Goal: Information Seeking & Learning: Learn about a topic

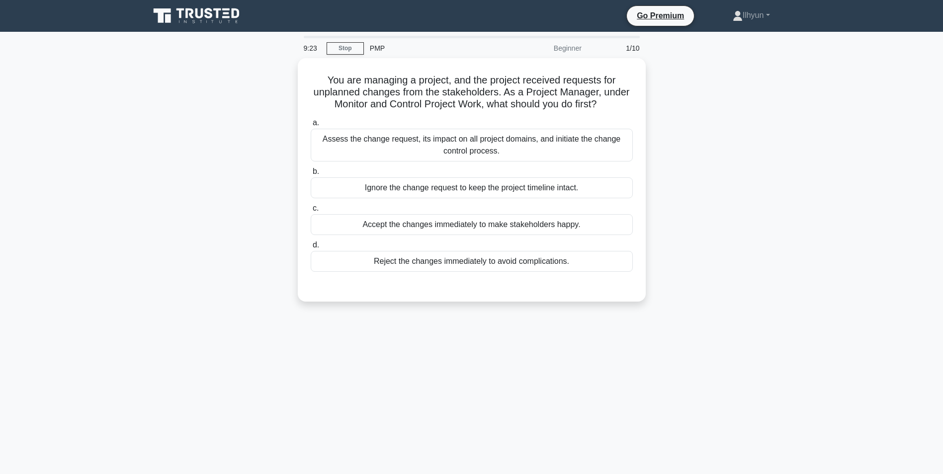
click at [849, 171] on main "9:23 Stop PMP Beginner 1/10 You are managing a project, and the project receive…" at bounding box center [471, 284] width 943 height 505
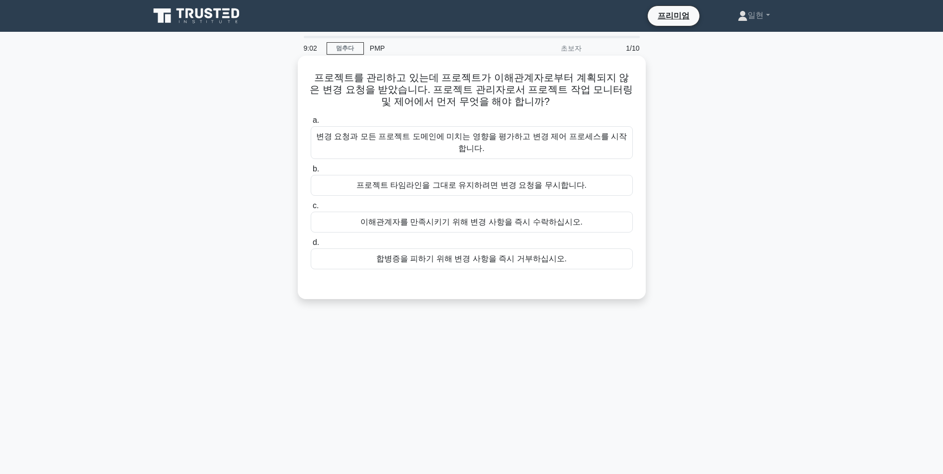
click at [581, 139] on div "변경 요청과 모든 프로젝트 도메인에 미치는 영향을 평가하고 변경 제어 프로세스를 시작합니다." at bounding box center [472, 142] width 322 height 33
click at [311, 124] on input "a. 변경 요청과 모든 프로젝트 도메인에 미치는 영향을 평가하고 변경 제어 프로세스를 시작합니다." at bounding box center [311, 120] width 0 height 6
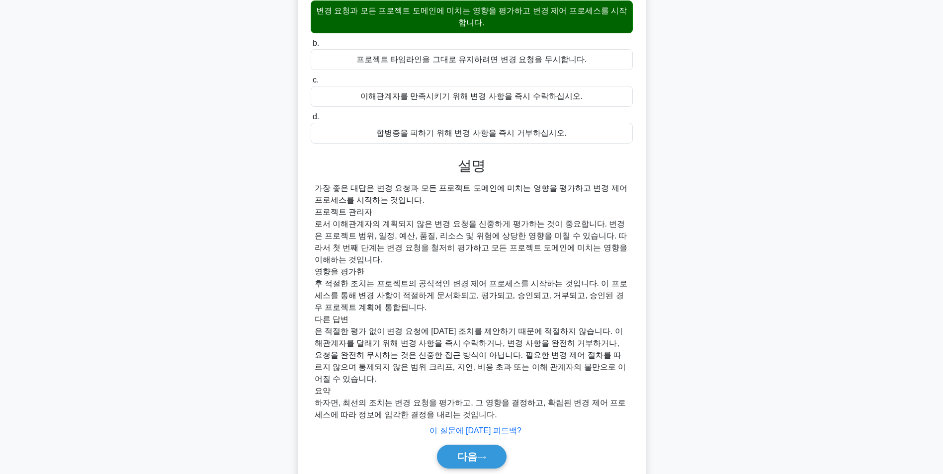
scroll to position [127, 0]
click at [465, 450] on font "다음" at bounding box center [468, 455] width 20 height 11
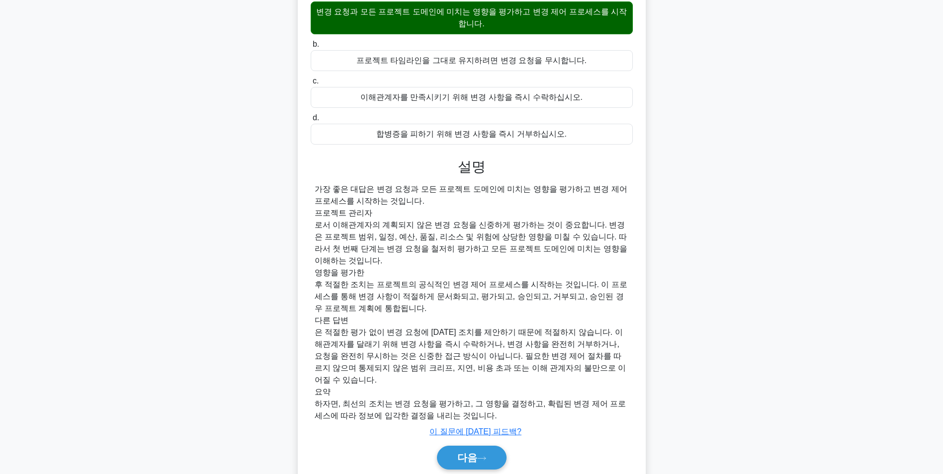
scroll to position [63, 0]
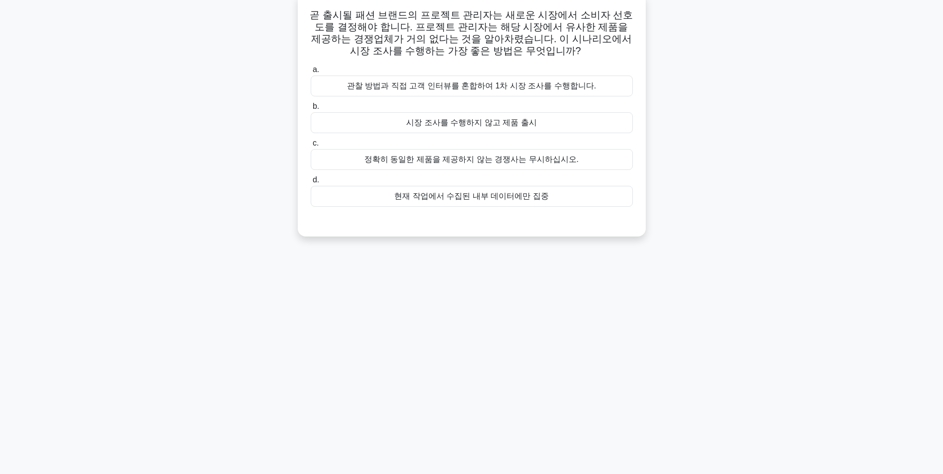
click at [537, 87] on div "관찰 방법과 직접 고객 인터뷰를 혼합하여 1차 시장 조사를 수행합니다." at bounding box center [472, 86] width 322 height 21
click at [311, 73] on input "a. 관찰 방법과 직접 고객 인터뷰를 혼합하여 1차 시장 조사를 수행합니다." at bounding box center [311, 70] width 0 height 6
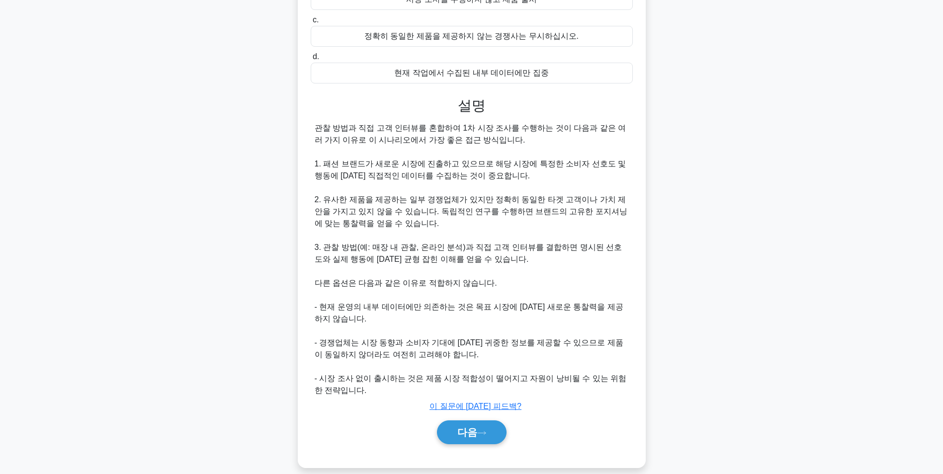
scroll to position [199, 0]
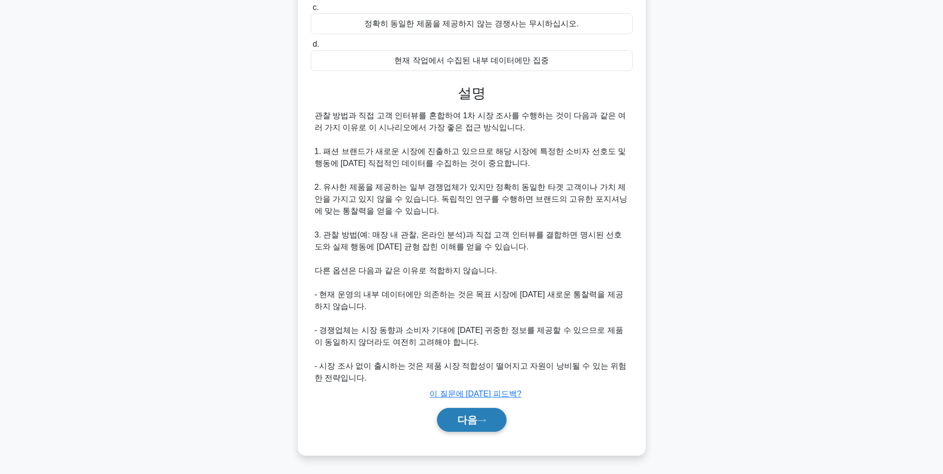
click at [463, 420] on font "다음" at bounding box center [468, 420] width 20 height 11
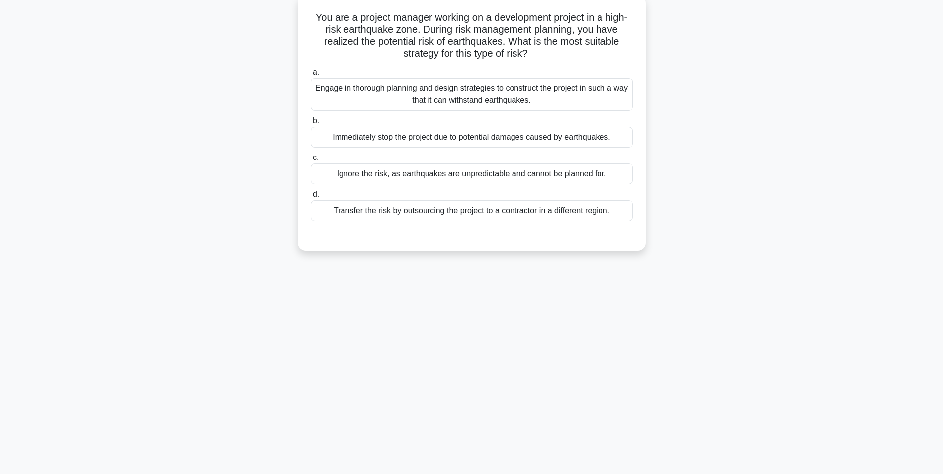
scroll to position [63, 0]
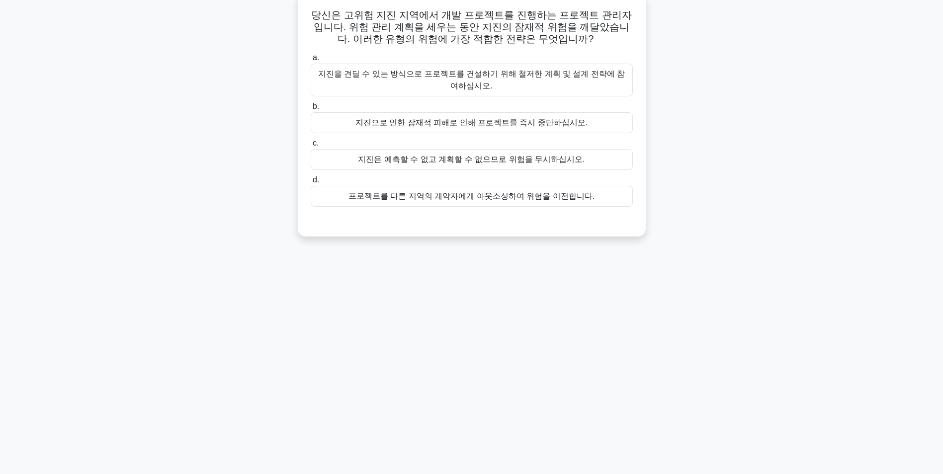
click at [517, 83] on div "지진을 견딜 수 있는 방식으로 프로젝트를 건설하기 위해 철저한 계획 및 설계 전략에 참여하십시오." at bounding box center [472, 80] width 322 height 33
click at [311, 61] on input "a. 지진을 견딜 수 있는 방식으로 프로젝트를 건설하기 위해 철저한 계획 및 설계 전략에 참여하십시오." at bounding box center [311, 58] width 0 height 6
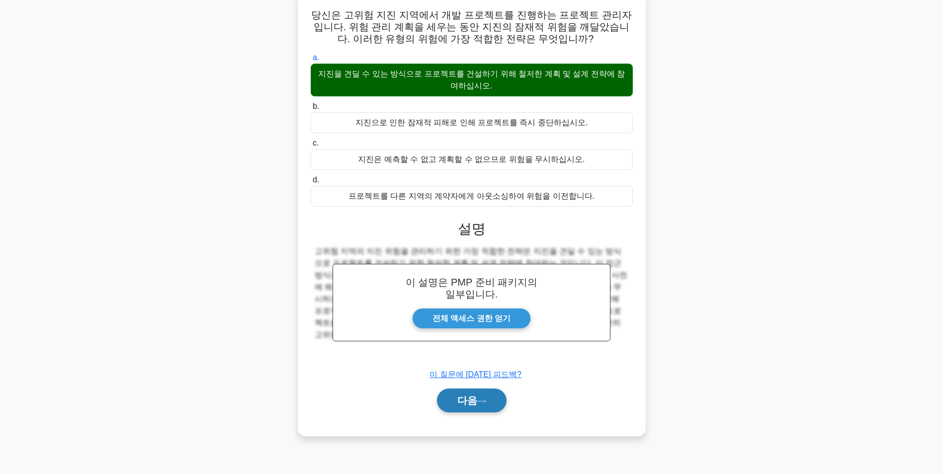
click at [468, 404] on font "다음" at bounding box center [468, 400] width 20 height 11
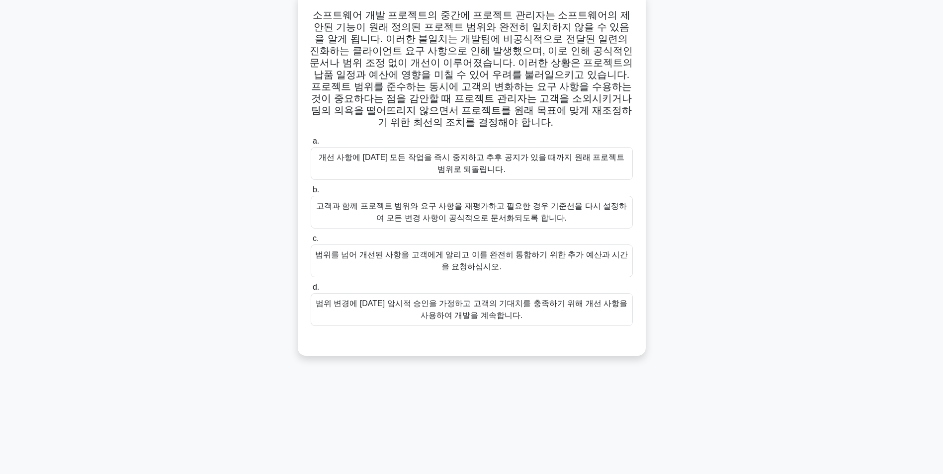
click at [458, 205] on div "고객과 함께 프로젝트 범위와 요구 사항을 재평가하고 필요한 경우 기준선을 다시 설정하여 모든 변경 사항이 공식적으로 문서화되도록 합니다." at bounding box center [472, 212] width 322 height 33
click at [311, 193] on input "b. 고객과 함께 프로젝트 범위와 요구 사항을 재평가하고 필요한 경우 기준선을 다시 설정하여 모든 변경 사항이 공식적으로 문서화되도록 합니다." at bounding box center [311, 190] width 0 height 6
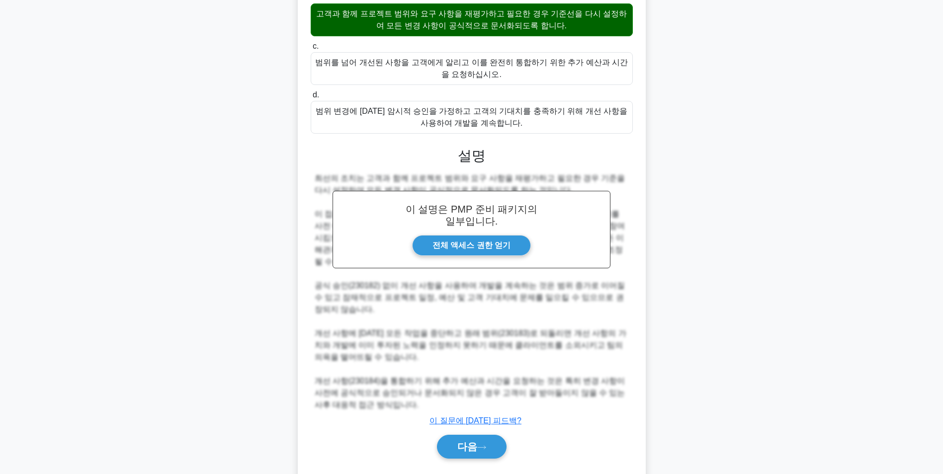
scroll to position [259, 0]
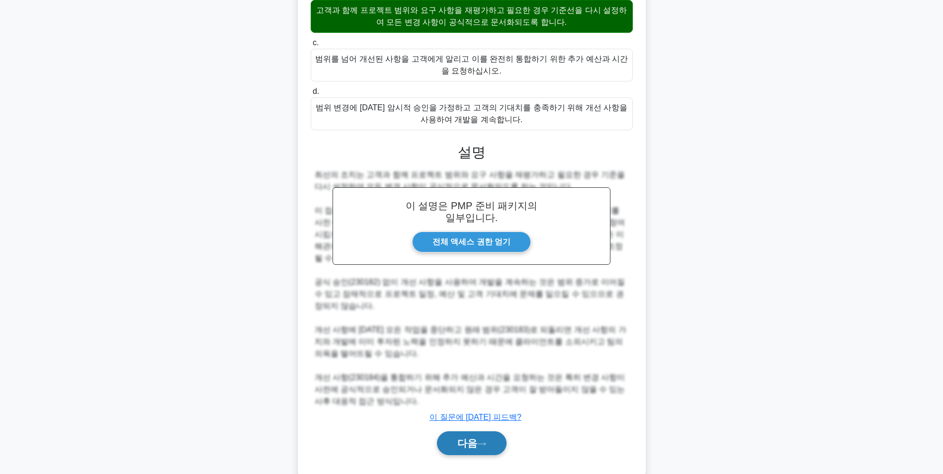
click at [485, 442] on icon at bounding box center [481, 444] width 9 height 5
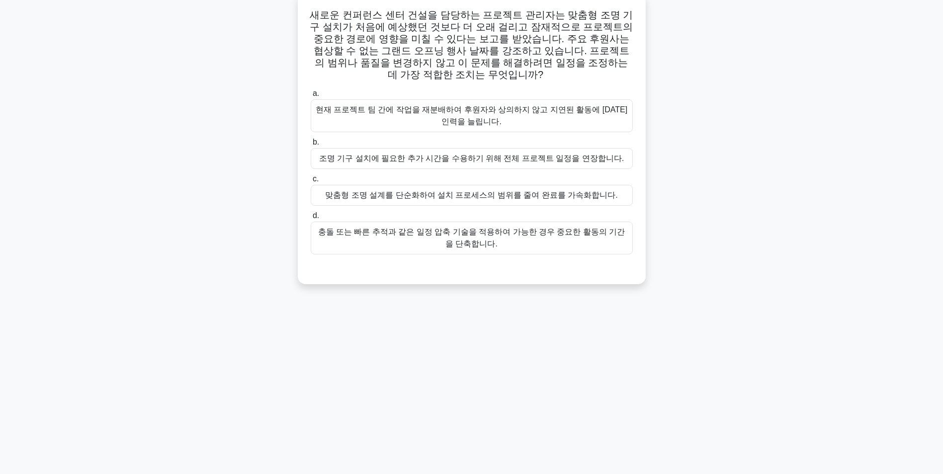
click at [502, 238] on div "충돌 또는 빠른 추적과 같은 일정 압축 기술을 적용하여 가능한 경우 중요한 활동의 기간을 단축합니다." at bounding box center [472, 238] width 322 height 33
click at [311, 219] on input "d. 충돌 또는 빠른 추적과 같은 일정 압축 기술을 적용하여 가능한 경우 중요한 활동의 기간을 단축합니다." at bounding box center [311, 216] width 0 height 6
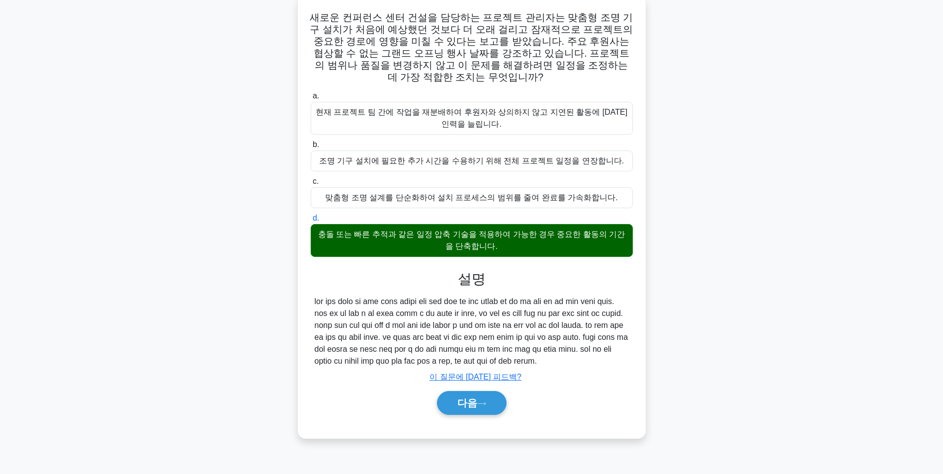
scroll to position [92, 0]
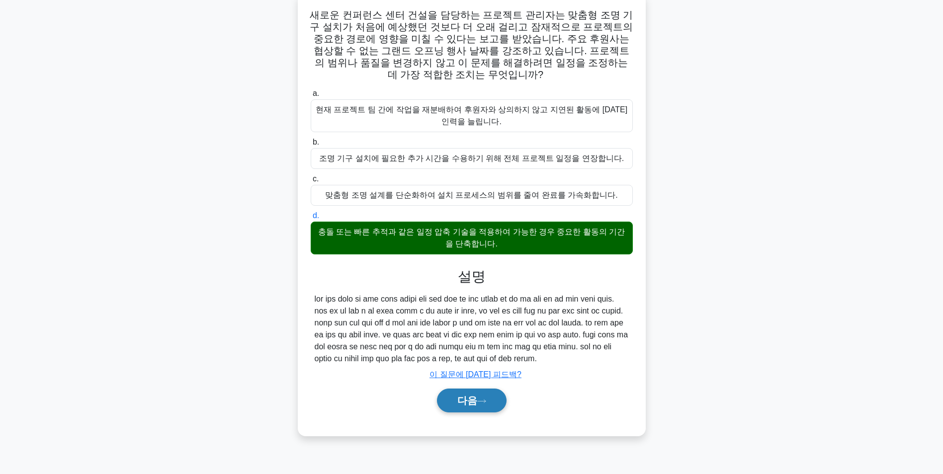
click at [458, 413] on button "다음" at bounding box center [472, 401] width 70 height 24
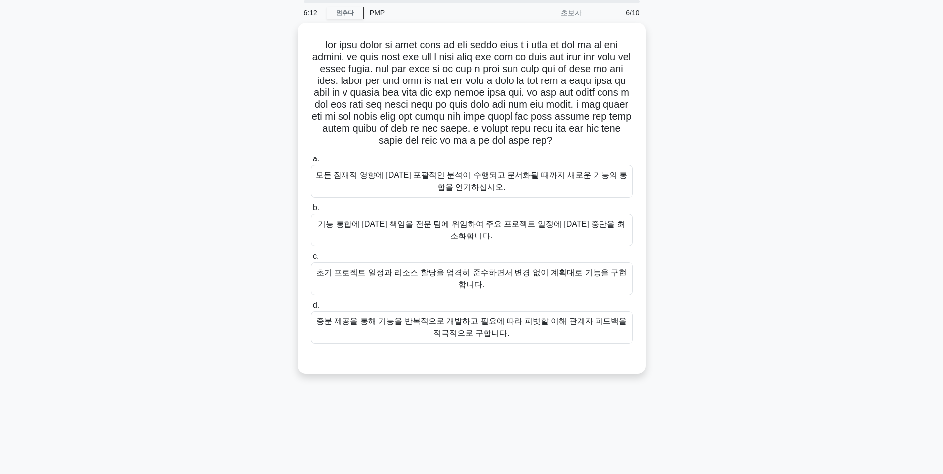
scroll to position [13, 0]
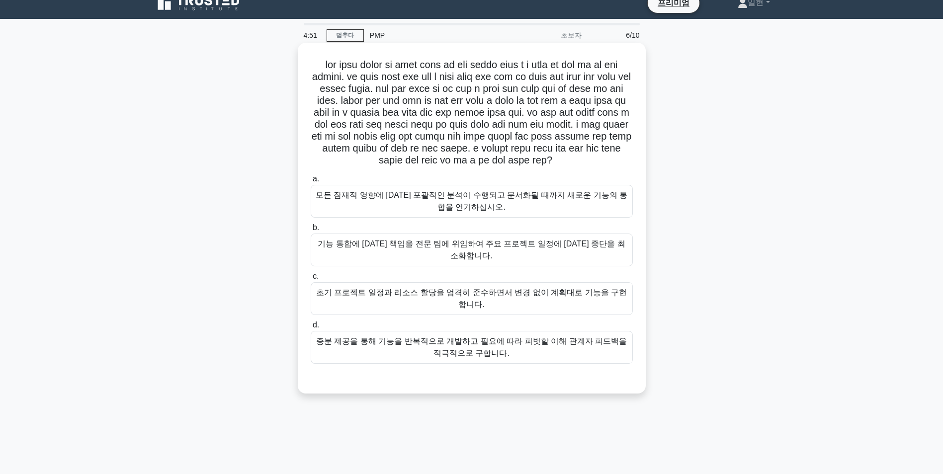
click at [567, 364] on div "증분 제공을 통해 기능을 반복적으로 개발하고 필요에 따라 피벗할 이해 관계자 피드백을 적극적으로 구합니다." at bounding box center [472, 347] width 322 height 33
click at [311, 329] on input "d. 증분 제공을 통해 기능을 반복적으로 개발하고 필요에 따라 피벗할 이해 관계자 피드백을 적극적으로 구합니다." at bounding box center [311, 325] width 0 height 6
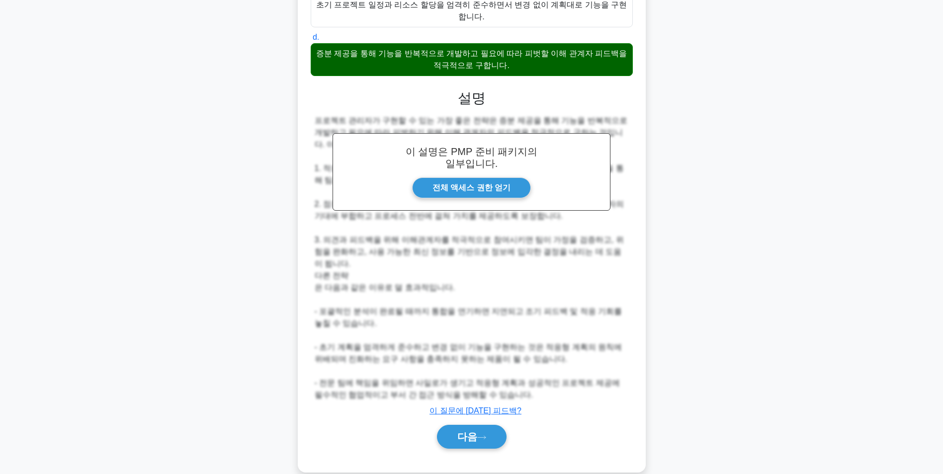
scroll to position [354, 0]
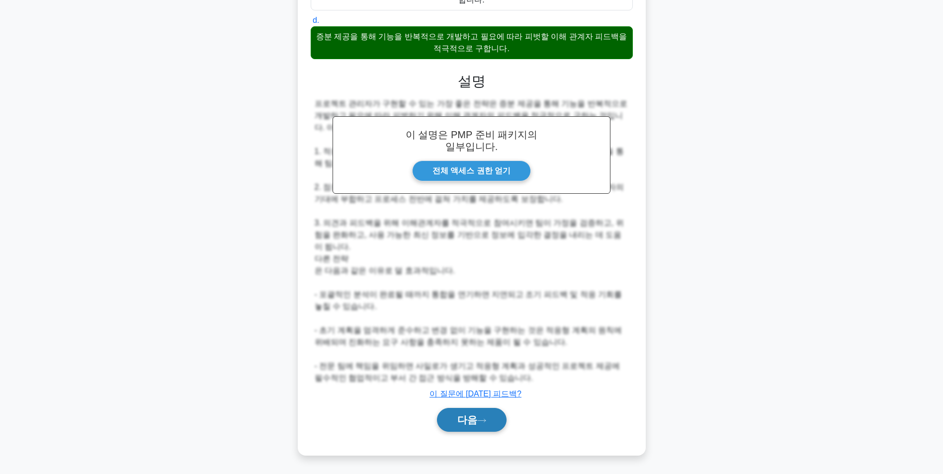
click at [481, 420] on icon at bounding box center [481, 420] width 9 height 5
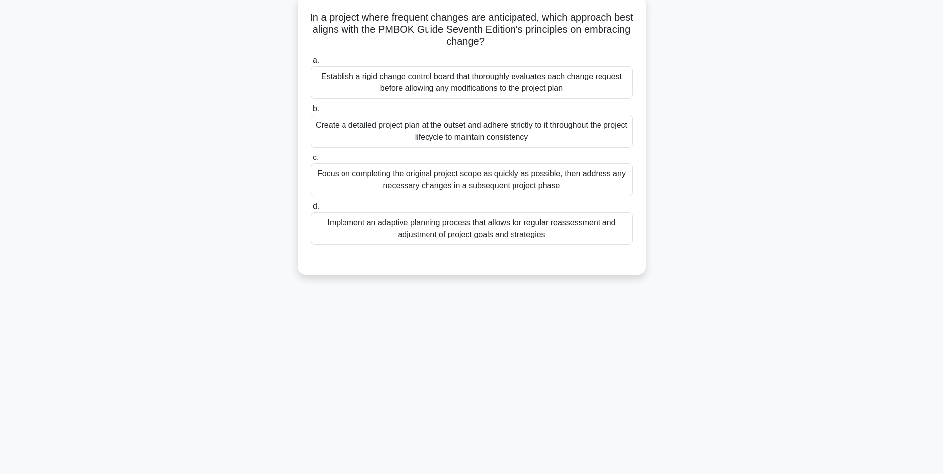
scroll to position [63, 0]
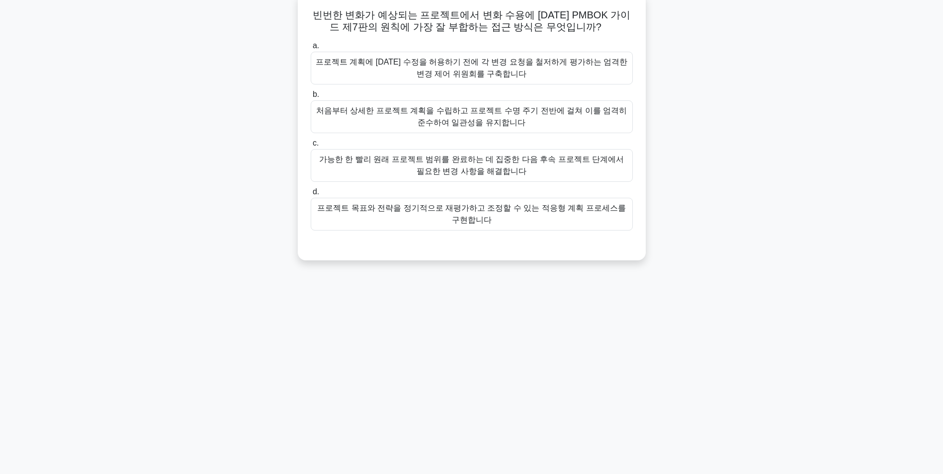
click at [476, 214] on div "프로젝트 목표와 전략을 정기적으로 재평가하고 조정할 수 있는 적응형 계획 프로세스를 구현합니다" at bounding box center [472, 214] width 322 height 33
click at [311, 195] on input "d. 프로젝트 목표와 전략을 정기적으로 재평가하고 조정할 수 있는 적응형 계획 프로세스를 구현합니다" at bounding box center [311, 192] width 0 height 6
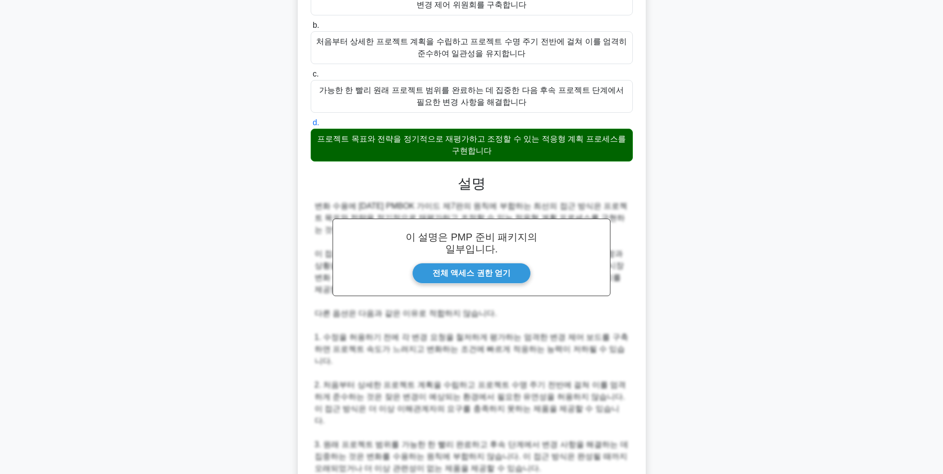
scroll to position [223, 0]
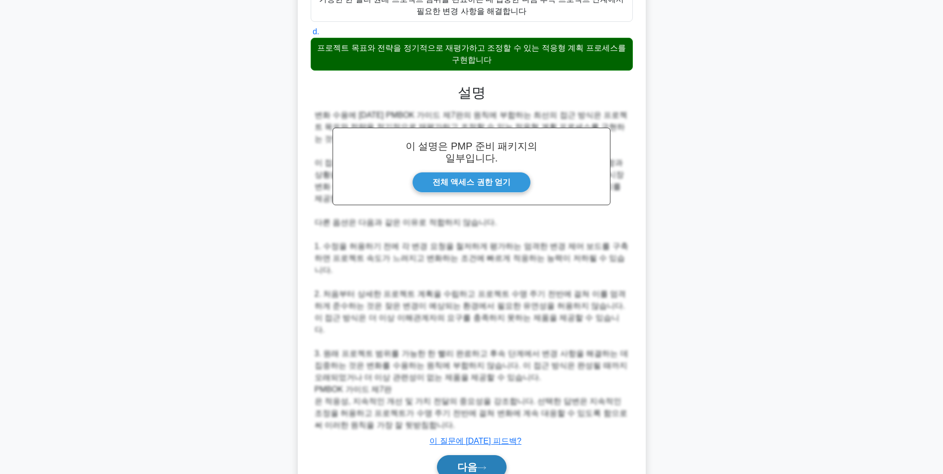
click at [492, 456] on button "다음" at bounding box center [472, 468] width 70 height 24
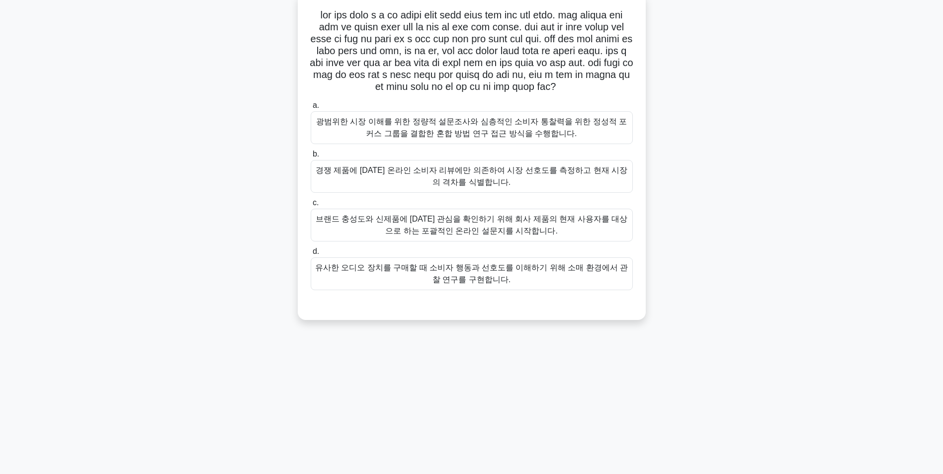
scroll to position [63, 0]
click at [527, 144] on div "광범위한 시장 이해를 위한 정량적 설문조사와 심층적인 소비자 통찰력을 위한 정성적 포커스 그룹을 결합한 혼합 방법 연구 접근 방식을 수행합니다." at bounding box center [472, 127] width 322 height 33
click at [311, 109] on input "a. 광범위한 시장 이해를 위한 정량적 설문조사와 심층적인 소비자 통찰력을 위한 정성적 포커스 그룹을 결합한 혼합 방법 연구 접근 방식을 수행…" at bounding box center [311, 105] width 0 height 6
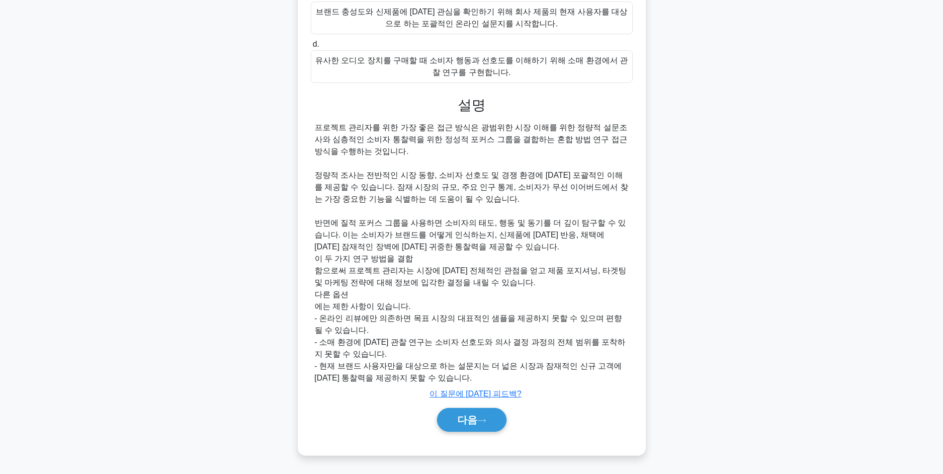
scroll to position [330, 0]
click at [475, 423] on font "다음" at bounding box center [468, 420] width 20 height 11
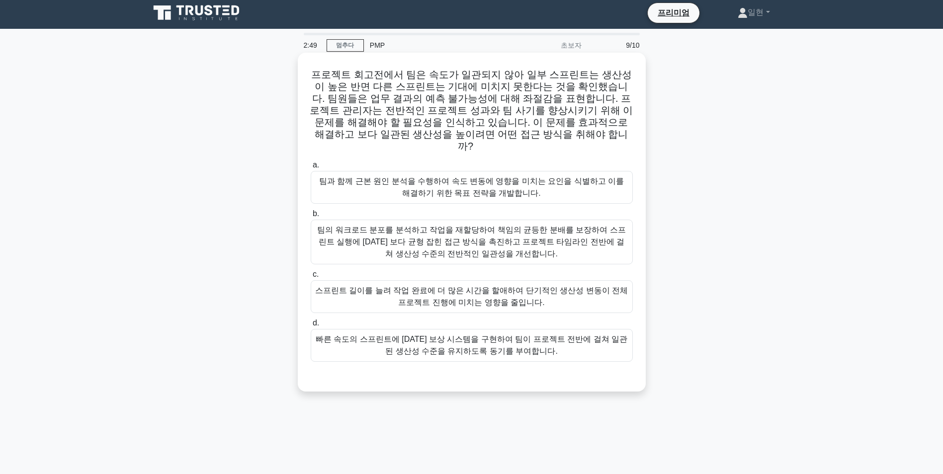
scroll to position [0, 0]
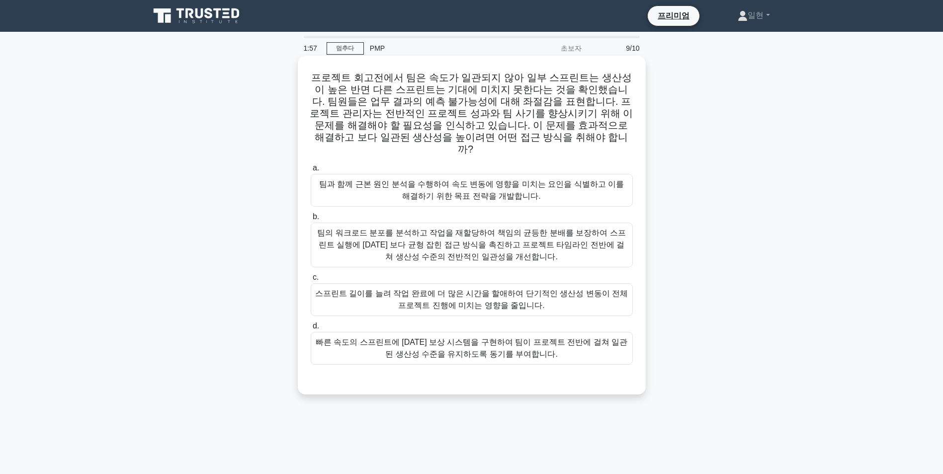
click at [520, 231] on div "팀의 워크로드 분포를 분석하고 작업을 재할당하여 책임의 균등한 분배를 보장하여 스프린트 실행에 대한 보다 균형 잡힌 접근 방식을 촉진하고 프로…" at bounding box center [472, 245] width 322 height 45
click at [311, 220] on input "b. 팀의 워크로드 분포를 분석하고 작업을 재할당하여 책임의 균등한 분배를 보장하여 스프린트 실행에 대한 보다 균형 잡힌 접근 방식을 촉진하고…" at bounding box center [311, 217] width 0 height 6
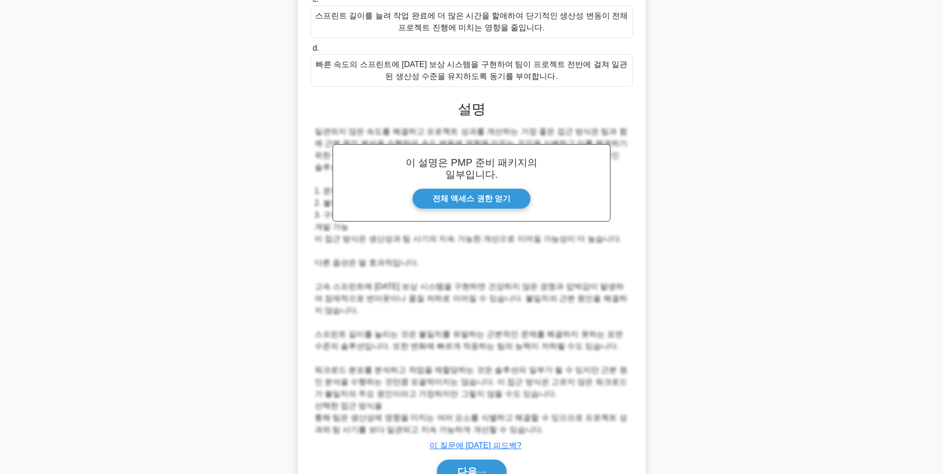
scroll to position [295, 0]
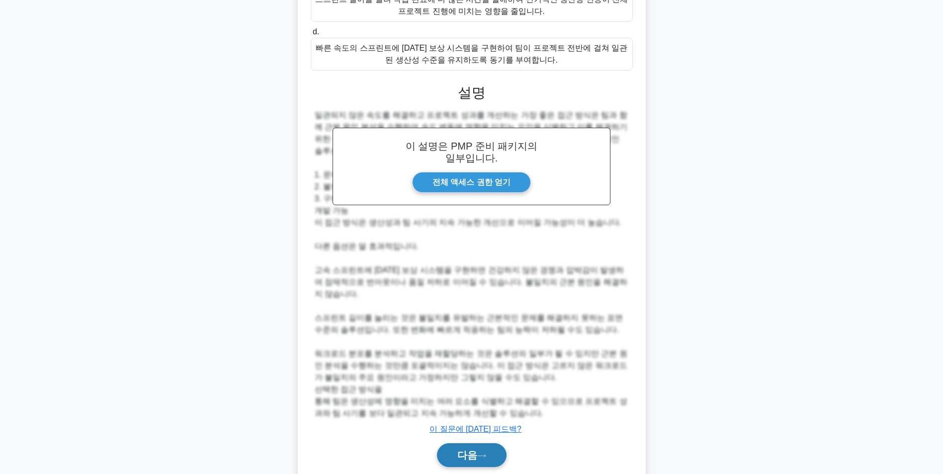
click at [461, 450] on font "다음" at bounding box center [468, 455] width 20 height 11
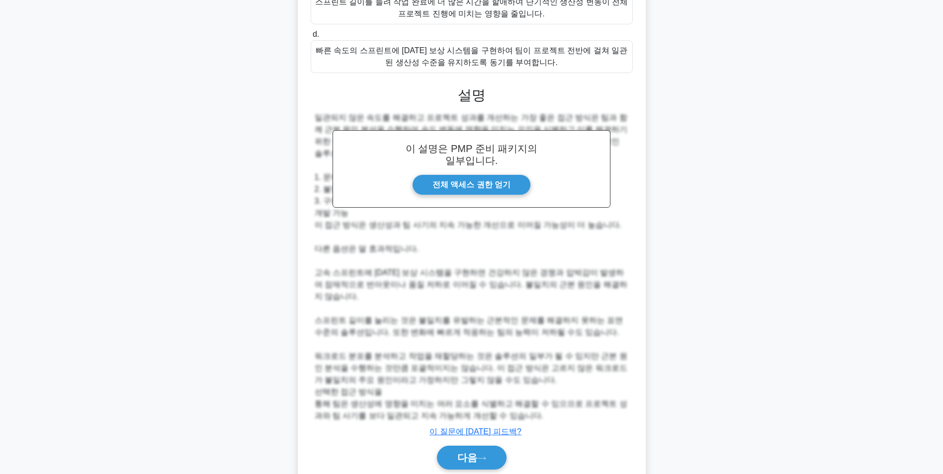
scroll to position [63, 0]
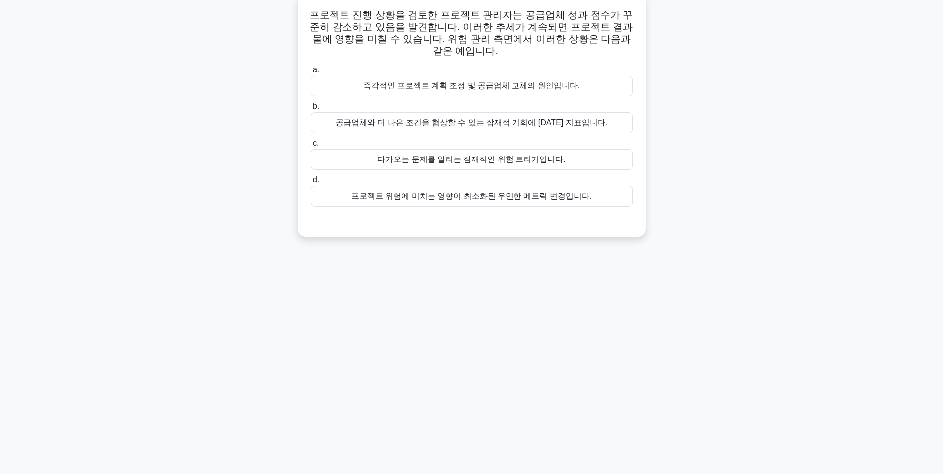
click at [468, 161] on div "다가오는 문제를 알리는 잠재적인 위험 트리거입니다." at bounding box center [472, 159] width 322 height 21
click at [311, 147] on input "c. 다가오는 문제를 알리는 잠재적인 위험 트리거입니다." at bounding box center [311, 143] width 0 height 6
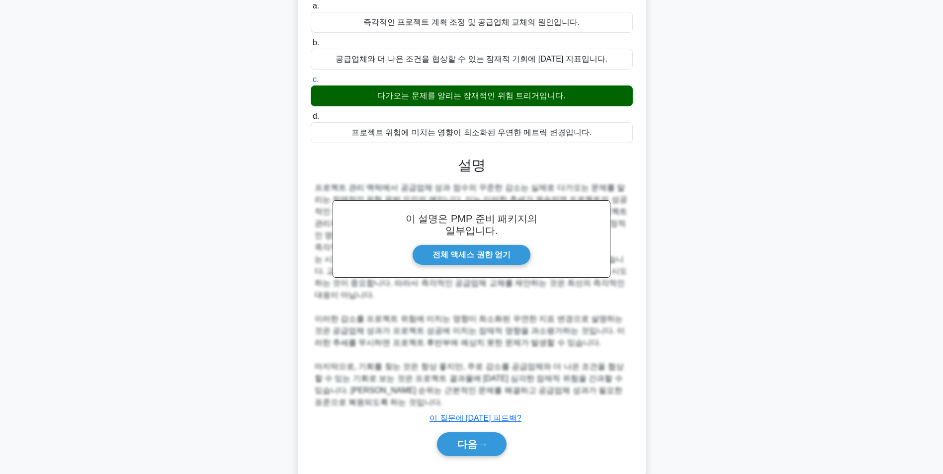
scroll to position [127, 0]
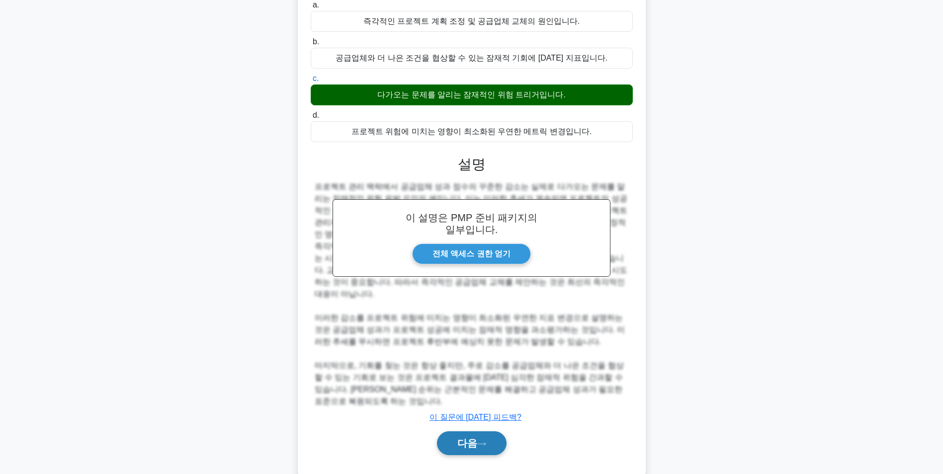
click at [468, 438] on font "다음" at bounding box center [468, 443] width 20 height 11
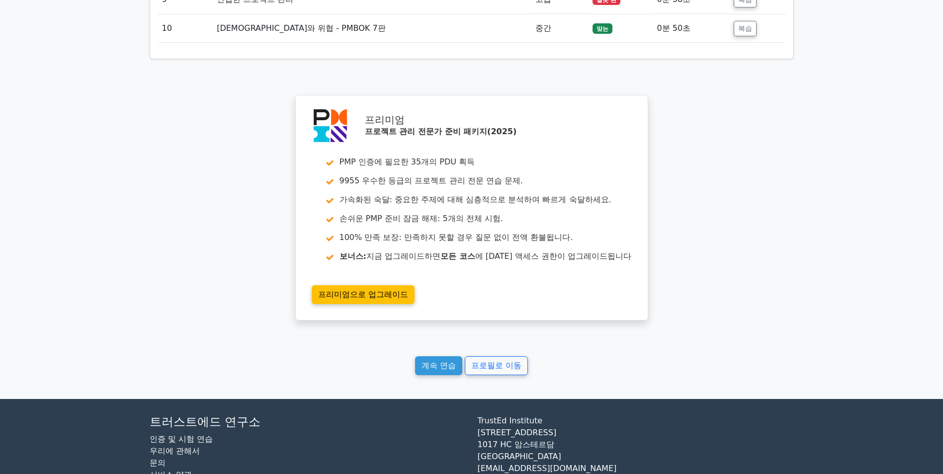
scroll to position [1649, 0]
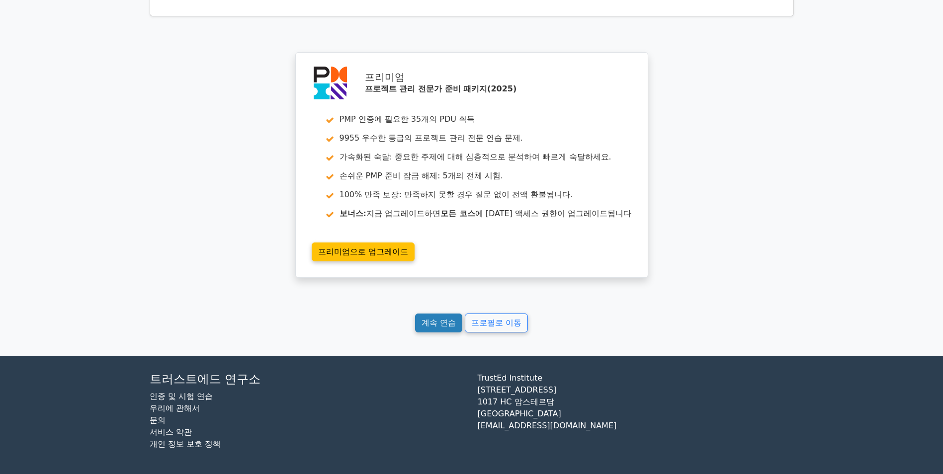
click at [440, 321] on link "계속 연습" at bounding box center [438, 323] width 47 height 19
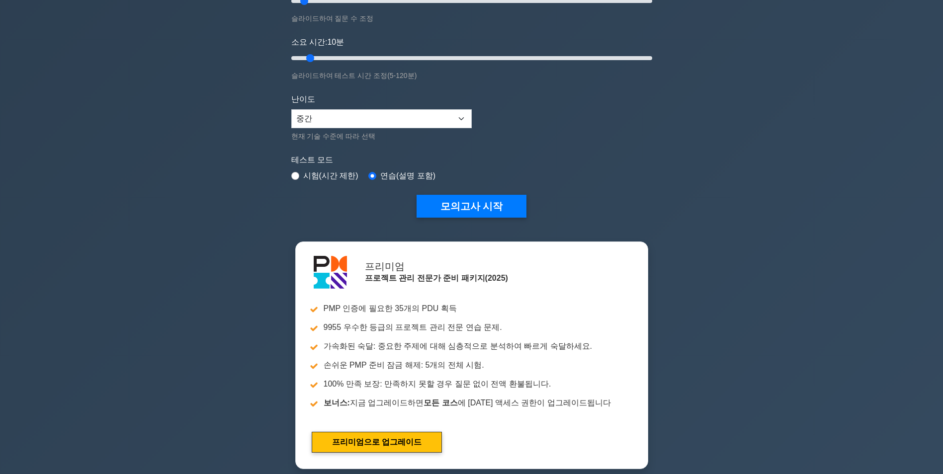
scroll to position [149, 0]
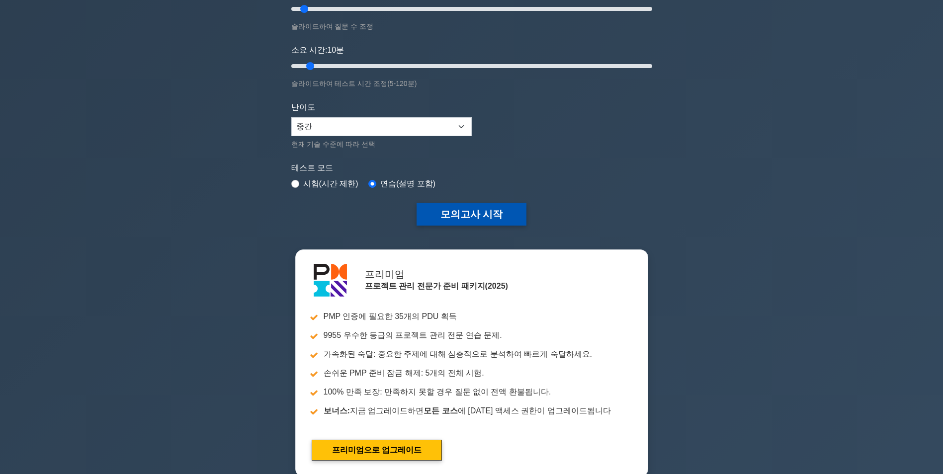
click at [474, 212] on button "모의고사 시작" at bounding box center [472, 214] width 110 height 23
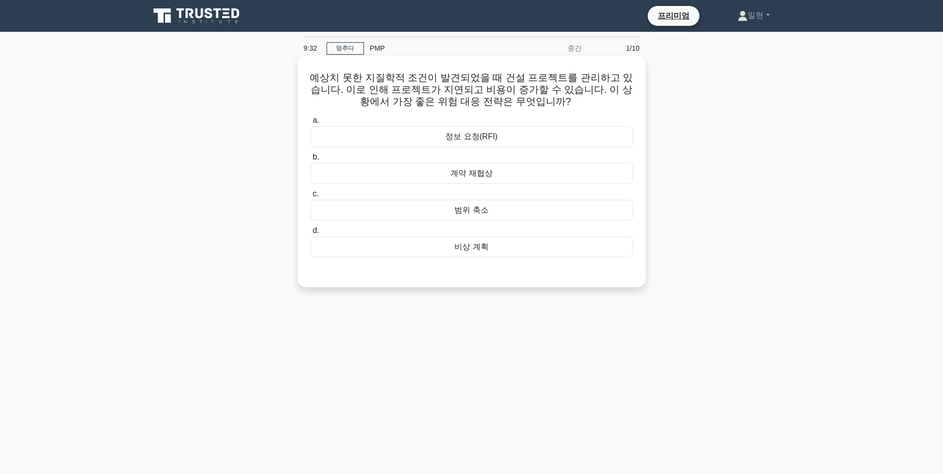
click at [485, 250] on div "비상 계획" at bounding box center [472, 247] width 322 height 21
click at [311, 234] on input "d. 비상 계획" at bounding box center [311, 231] width 0 height 6
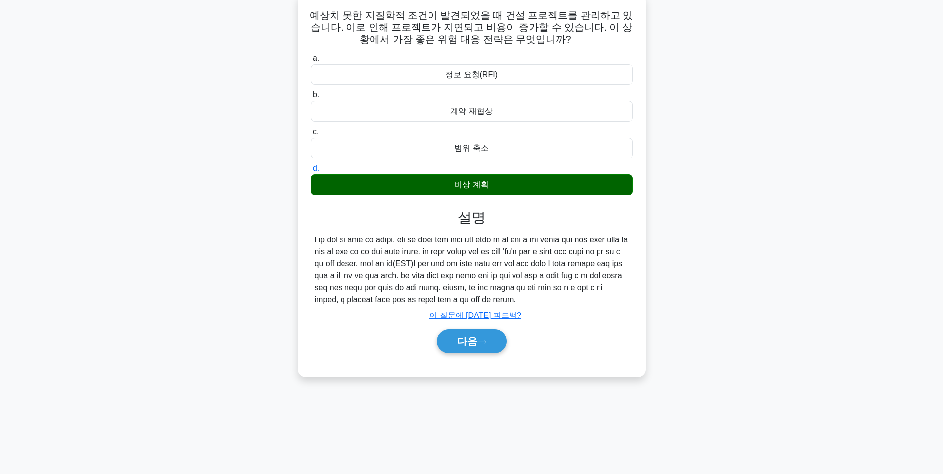
scroll to position [63, 0]
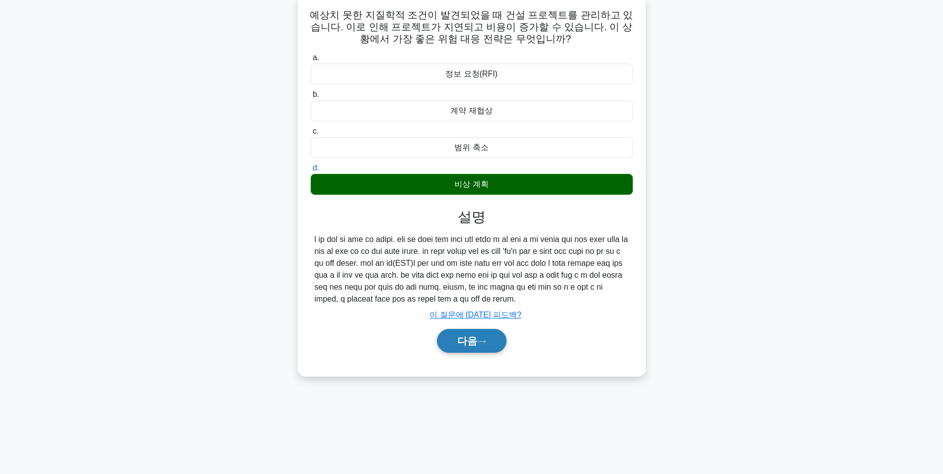
click at [482, 345] on icon at bounding box center [481, 341] width 9 height 5
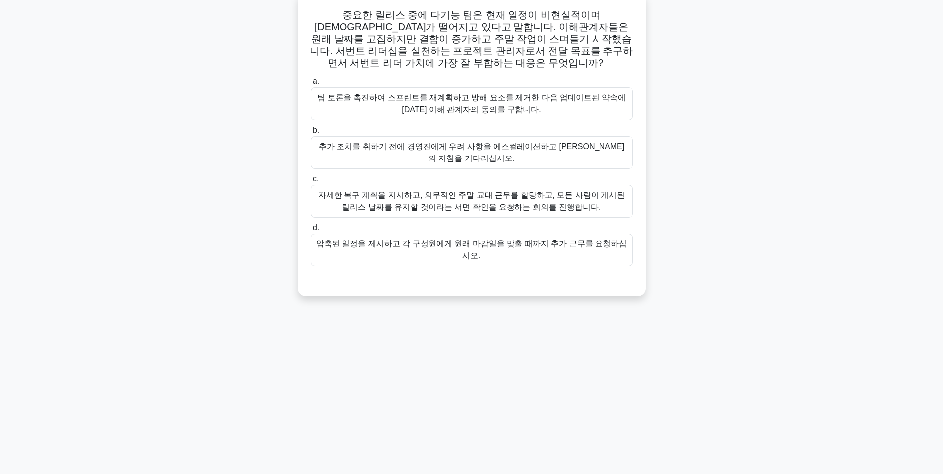
click at [533, 199] on div "자세한 복구 계획을 지시하고, 의무적인 주말 교대 근무를 할당하고, 모든 사람이 게시된 릴리스 날짜를 유지할 것이라는 서면 확인을 요청하는 회…" at bounding box center [472, 201] width 322 height 33
click at [311, 183] on input "c. 자세한 복구 계획을 지시하고, 의무적인 주말 교대 근무를 할당하고, 모든 사람이 게시된 릴리스 날짜를 유지할 것이라는 서면 확인을 요청하…" at bounding box center [311, 179] width 0 height 6
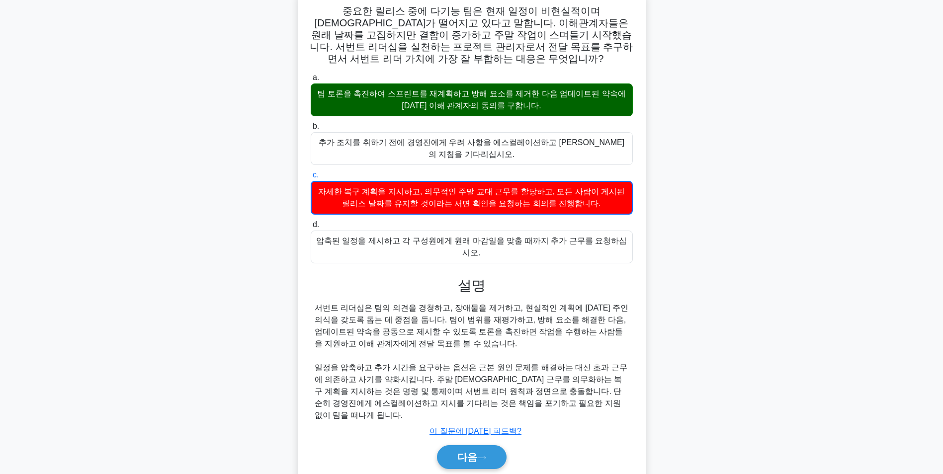
scroll to position [81, 0]
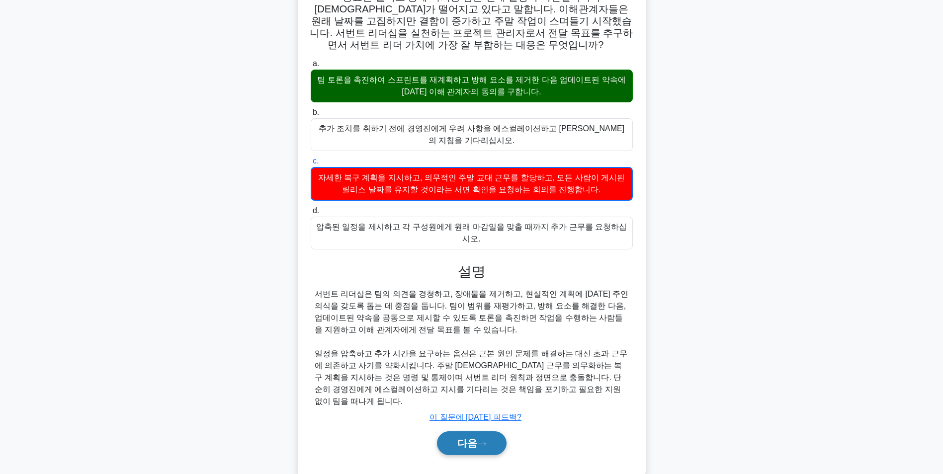
click at [471, 438] on font "다음" at bounding box center [468, 443] width 20 height 11
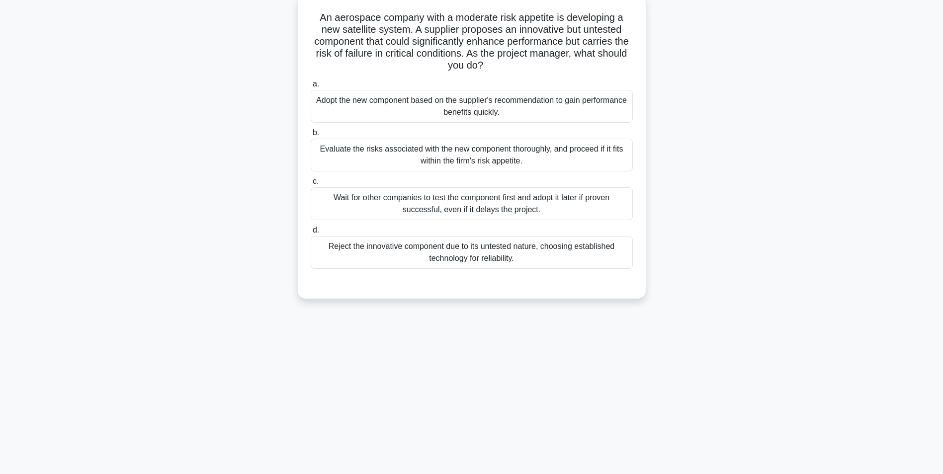
scroll to position [63, 0]
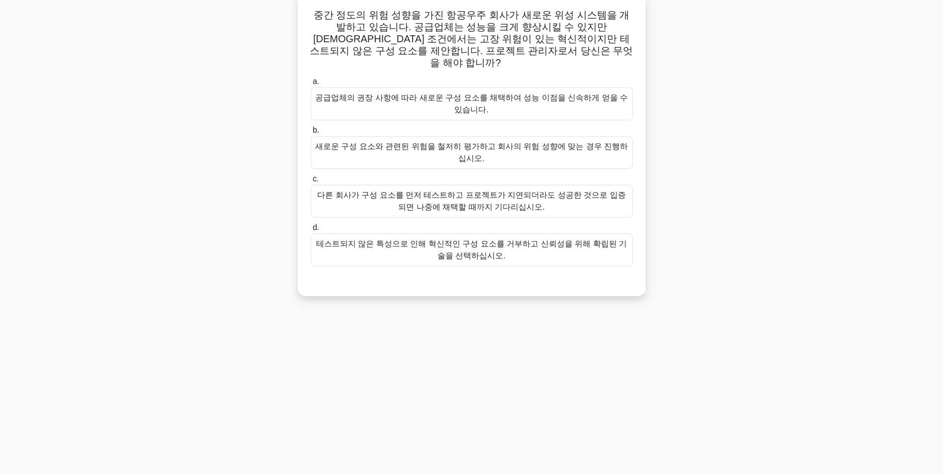
click at [491, 145] on div "새로운 구성 요소와 관련된 위험을 철저히 평가하고 회사의 위험 성향에 맞는 경우 진행하십시오." at bounding box center [472, 152] width 322 height 33
click at [311, 134] on input "b. 새로운 구성 요소와 관련된 위험을 철저히 평가하고 회사의 위험 성향에 맞는 경우 진행하십시오." at bounding box center [311, 130] width 0 height 6
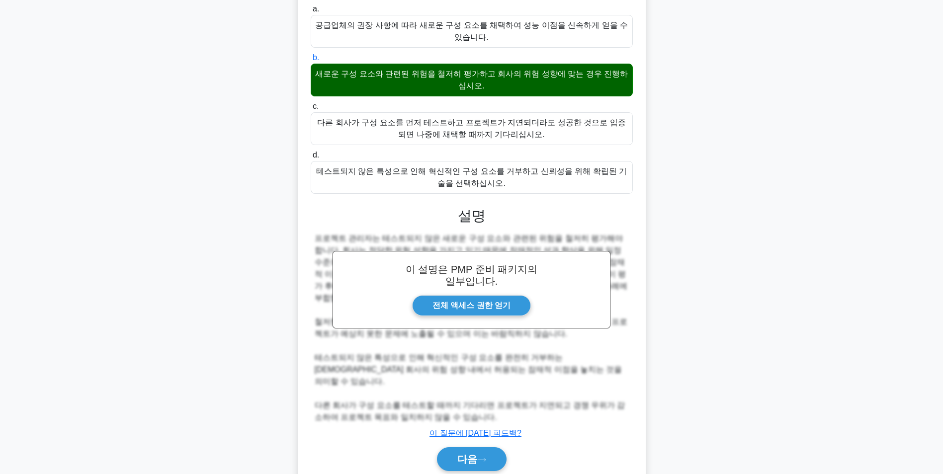
scroll to position [139, 0]
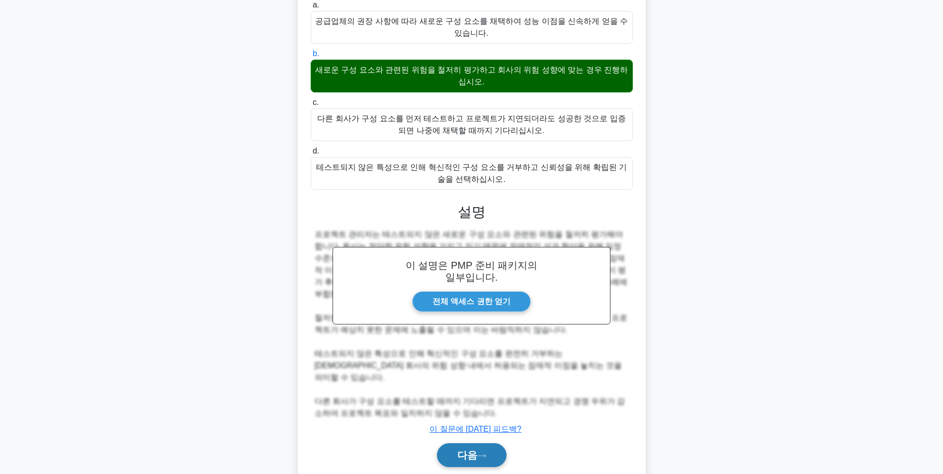
click at [473, 450] on font "다음" at bounding box center [468, 455] width 20 height 11
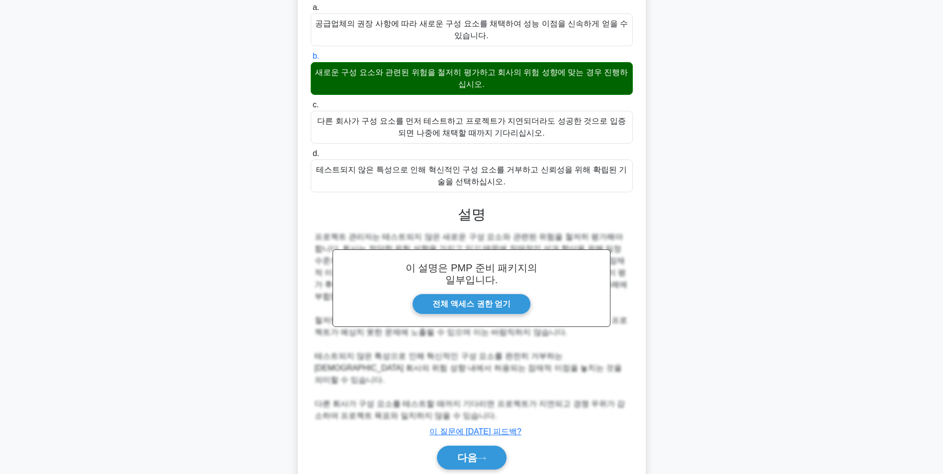
scroll to position [63, 0]
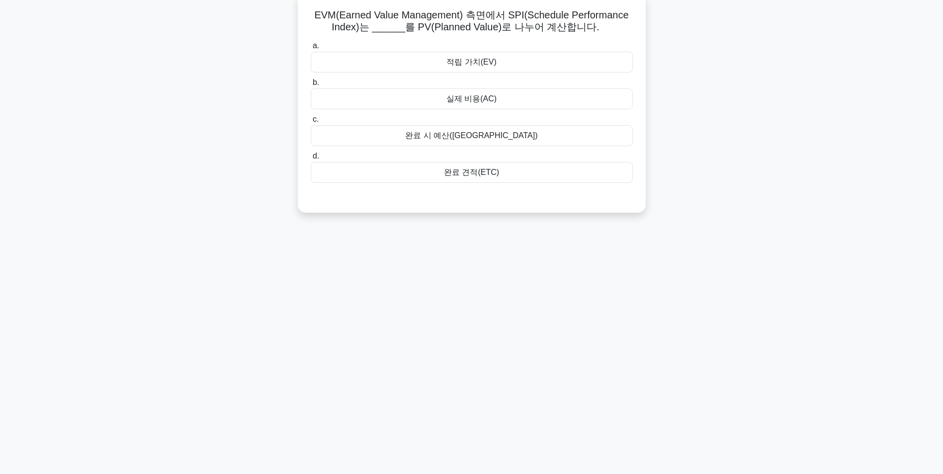
click at [459, 98] on div "실제 비용(AC)" at bounding box center [472, 99] width 322 height 21
click at [311, 86] on input "b. 실제 비용(AC)" at bounding box center [311, 83] width 0 height 6
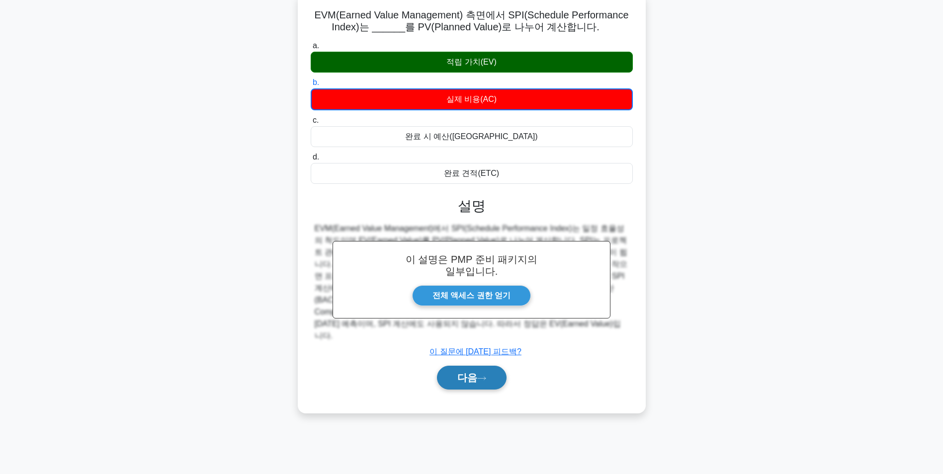
click at [468, 379] on font "다음" at bounding box center [468, 377] width 20 height 11
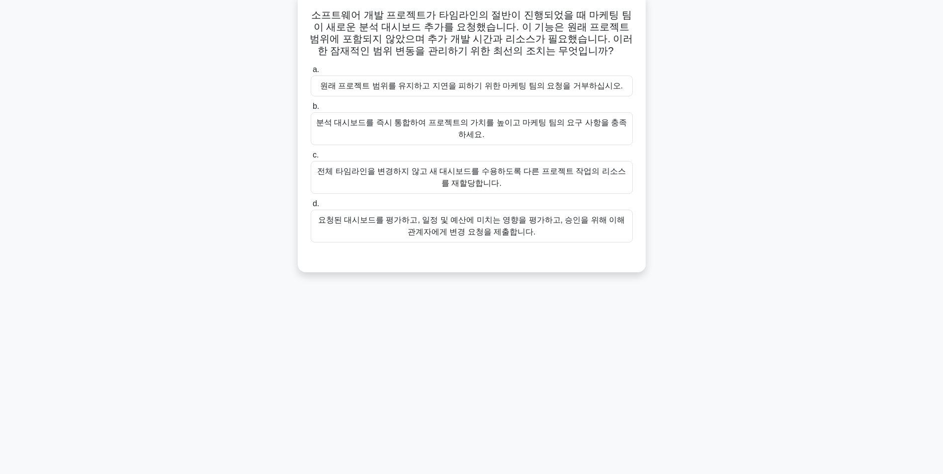
click at [570, 215] on div "요청된 대시보드를 평가하고, 일정 및 예산에 미치는 영향을 평가하고, 승인을 위해 이해관계자에게 변경 요청을 제출합니다." at bounding box center [472, 226] width 322 height 33
click at [311, 207] on input "d. 요청된 대시보드를 평가하고, 일정 및 예산에 미치는 영향을 평가하고, 승인을 위해 이해관계자에게 변경 요청을 제출합니다." at bounding box center [311, 204] width 0 height 6
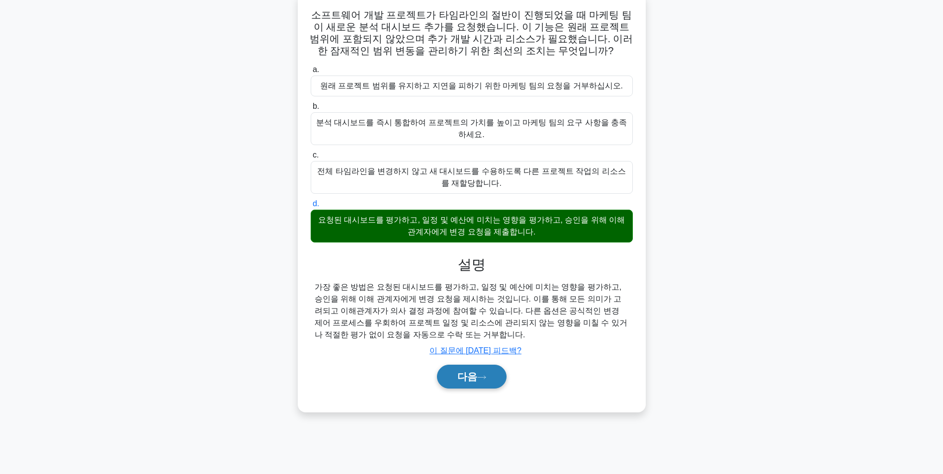
click at [491, 371] on button "다음" at bounding box center [472, 377] width 70 height 24
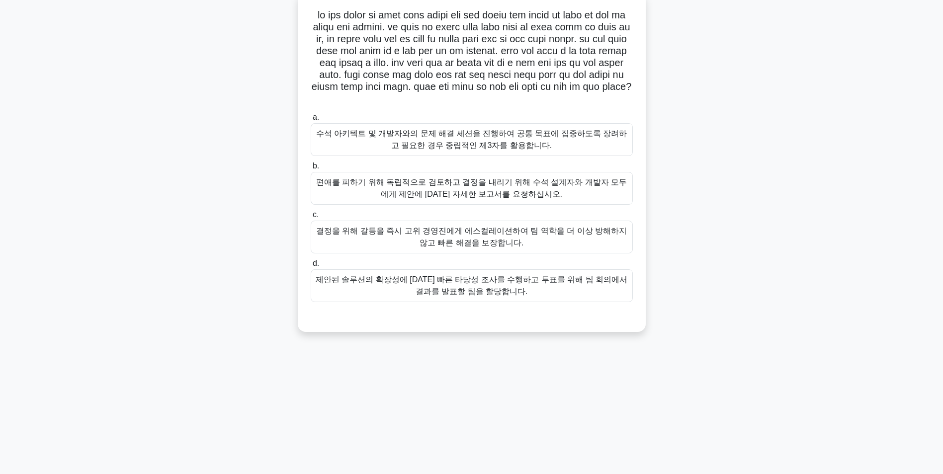
click at [493, 302] on div "제안된 솔루션의 확장성에 [DATE] 빠른 타당성 조사를 수행하고 투표를 위해 팀 회의에서 결과를 발표할 팀을 할당합니다." at bounding box center [472, 286] width 322 height 33
click at [311, 267] on input "d. 제안된 솔루션의 확장성에 대한 빠른 타당성 조사를 수행하고 투표를 위해 팀 회의에서 결과를 발표할 팀을 할당합니다." at bounding box center [311, 264] width 0 height 6
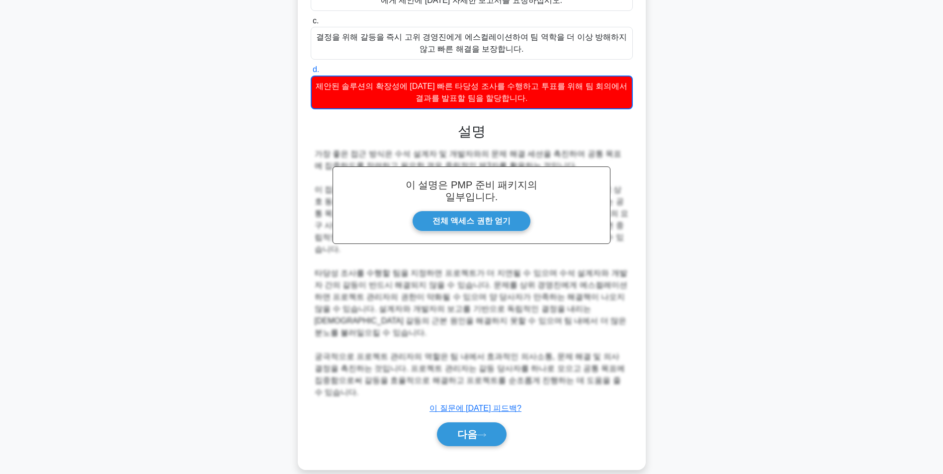
scroll to position [295, 0]
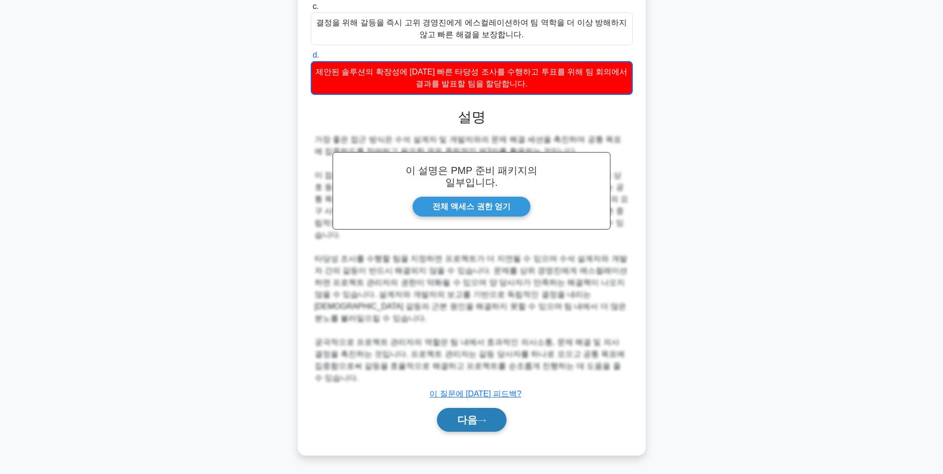
click at [480, 421] on icon at bounding box center [481, 420] width 9 height 5
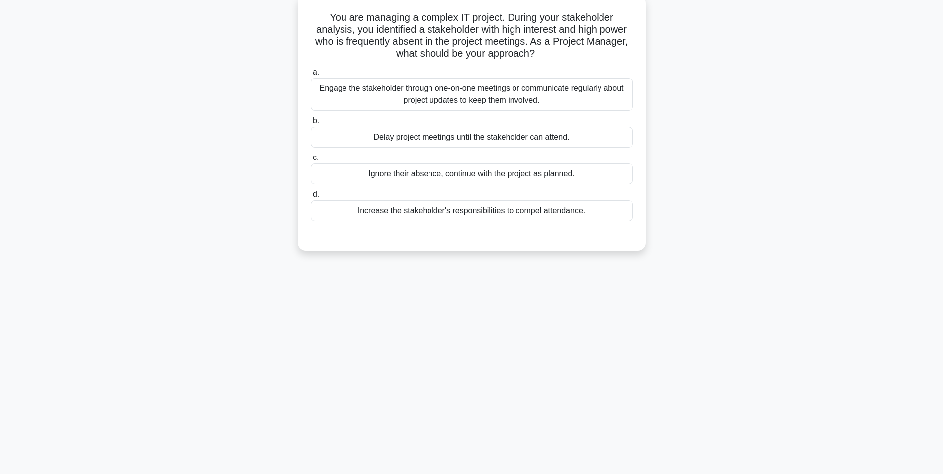
scroll to position [63, 0]
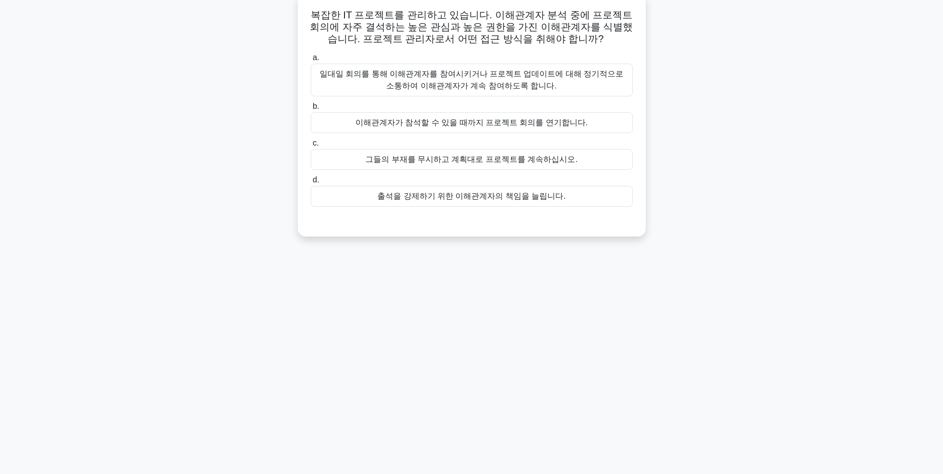
click at [541, 72] on div "일대일 회의를 통해 이해관계자를 참여시키거나 프로젝트 업데이트에 대해 정기적으로 소통하여 이해관계자가 계속 참여하도록 합니다." at bounding box center [472, 80] width 322 height 33
click at [311, 61] on input "a. 일대일 회의를 통해 이해관계자를 참여시키거나 프로젝트 업데이트에 대해 정기적으로 소통하여 이해관계자가 계속 참여하도록 합니다." at bounding box center [311, 58] width 0 height 6
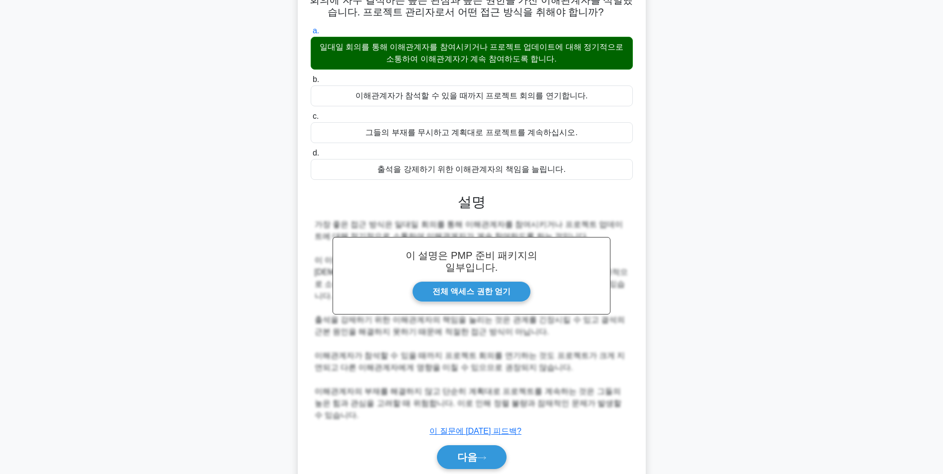
scroll to position [103, 0]
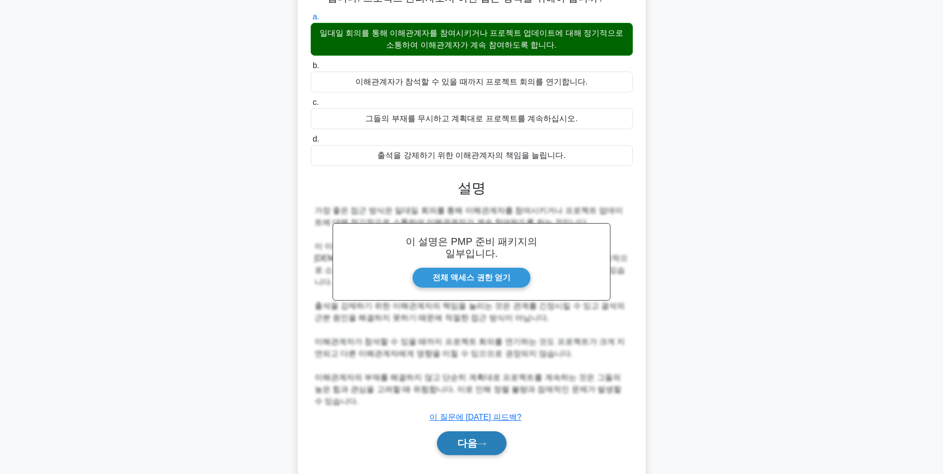
click at [489, 432] on button "다음" at bounding box center [472, 444] width 70 height 24
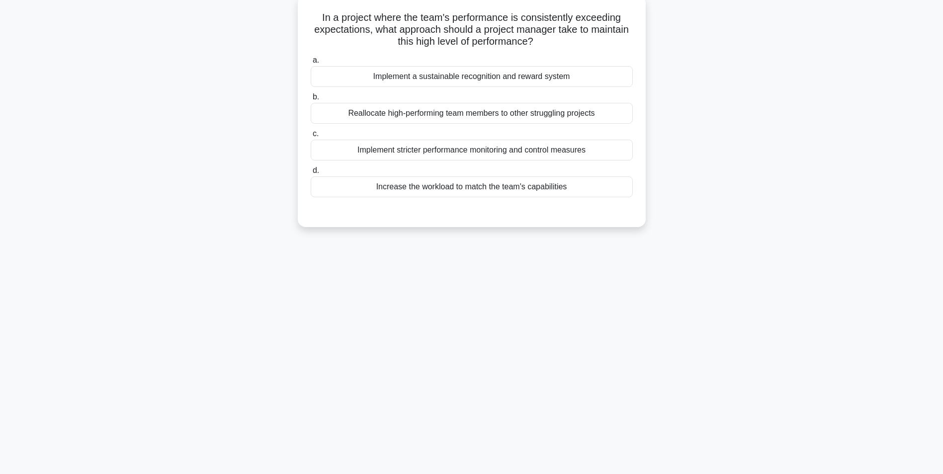
scroll to position [63, 0]
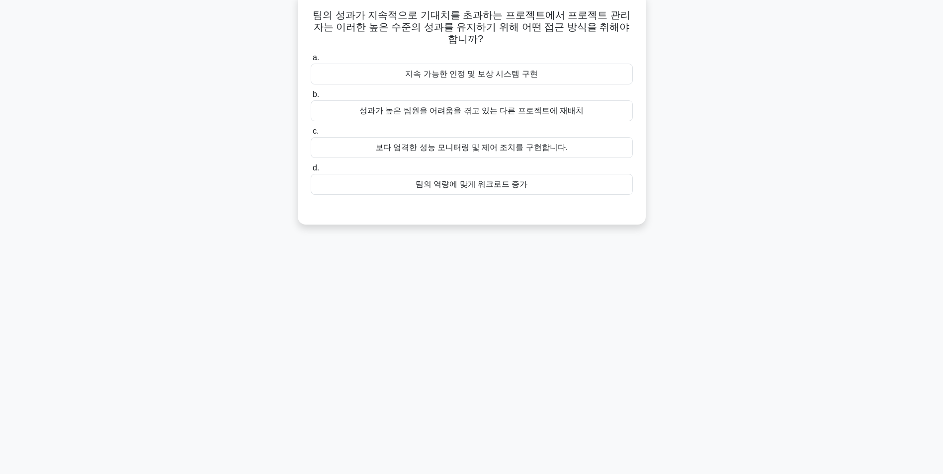
click at [495, 64] on div "지속 가능한 인정 및 보상 시스템 구현" at bounding box center [472, 74] width 322 height 21
click at [311, 61] on input "a. 지속 가능한 인정 및 보상 시스템 구현" at bounding box center [311, 58] width 0 height 6
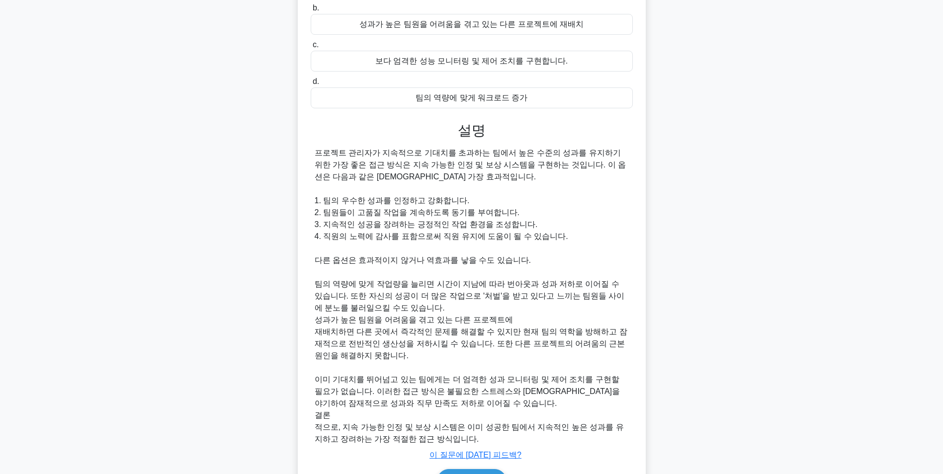
scroll to position [199, 0]
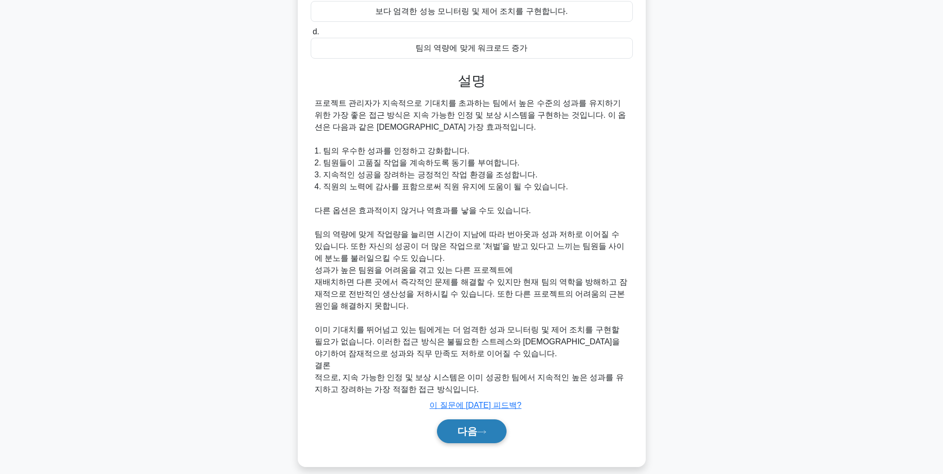
click at [459, 426] on font "다음" at bounding box center [468, 431] width 20 height 11
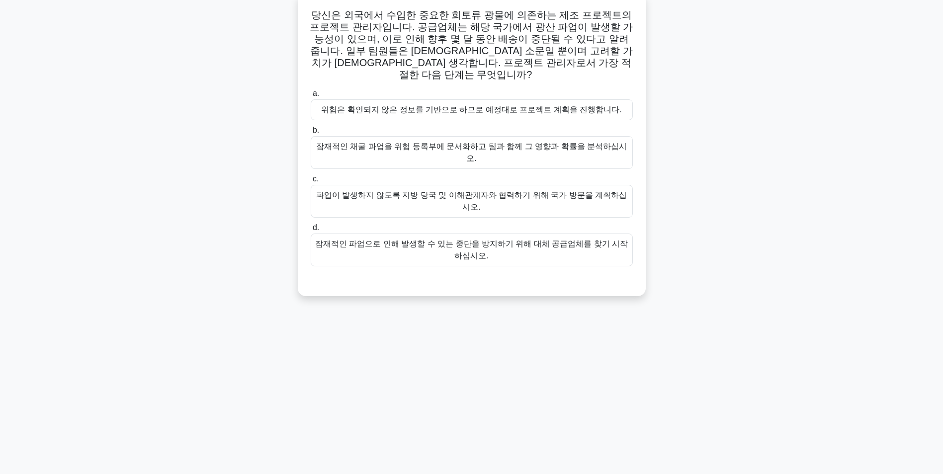
click at [519, 140] on div "잠재적인 채굴 파업을 위험 등록부에 문서화하고 팀과 함께 그 영향과 확률을 분석하십시오." at bounding box center [472, 152] width 322 height 33
click at [311, 134] on input "b. 잠재적인 채굴 파업을 위험 등록부에 문서화하고 팀과 함께 그 영향과 확률을 분석하십시오." at bounding box center [311, 130] width 0 height 6
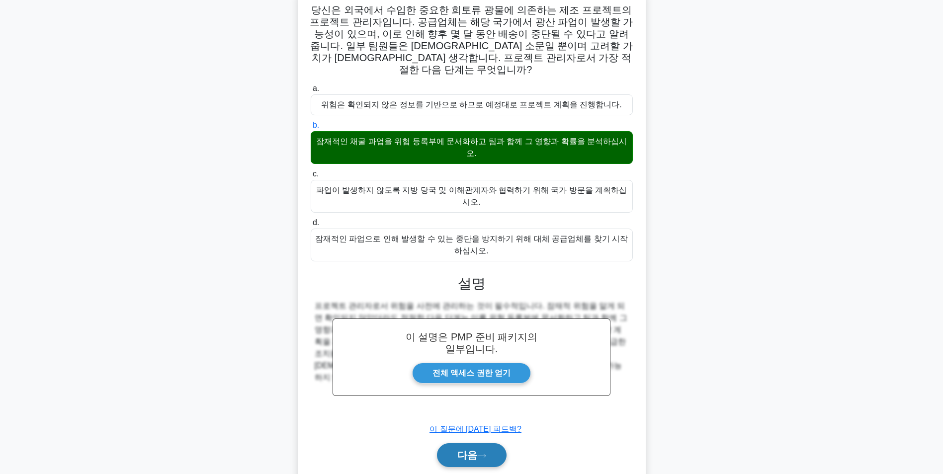
click at [465, 450] on font "다음" at bounding box center [468, 455] width 20 height 11
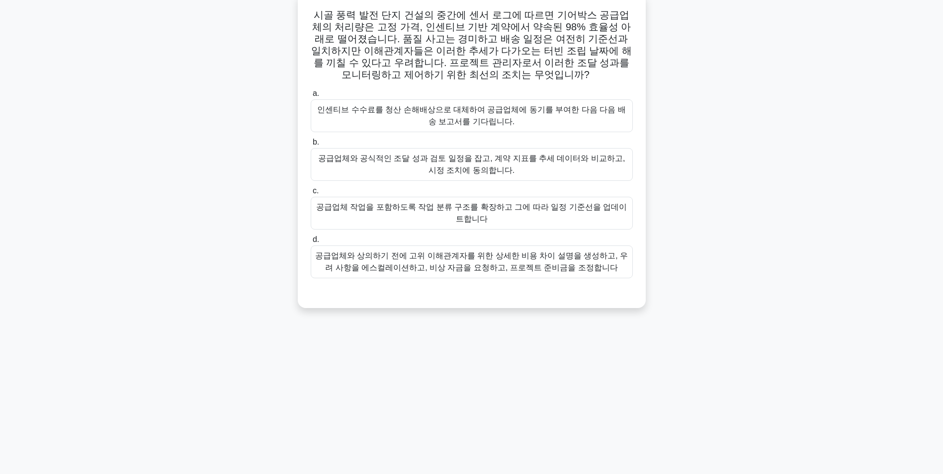
click at [600, 173] on div "공급업체와 공식적인 조달 성과 검토 일정을 잡고, 계약 지표를 추세 데이터와 비교하고, 시정 조치에 동의합니다." at bounding box center [472, 164] width 322 height 33
click at [311, 146] on input "b. 공급업체와 공식적인 조달 성과 검토 일정을 잡고, 계약 지표를 추세 데이터와 비교하고, 시정 조치에 동의합니다." at bounding box center [311, 142] width 0 height 6
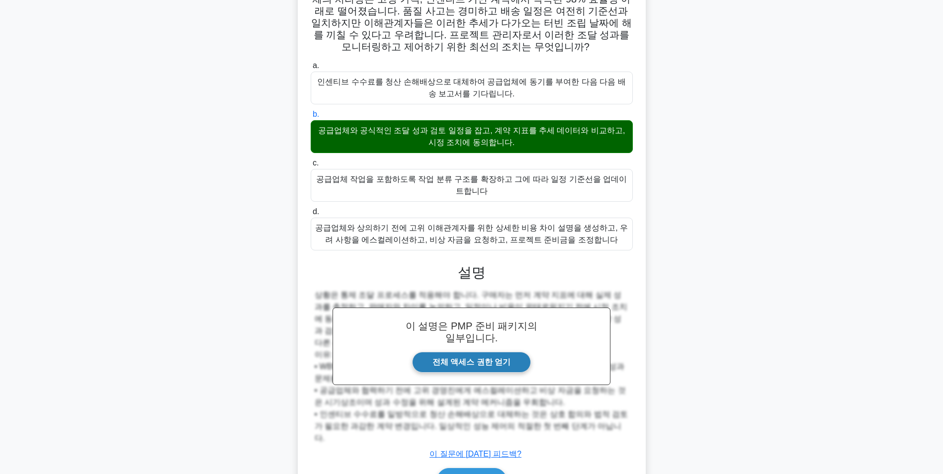
scroll to position [139, 0]
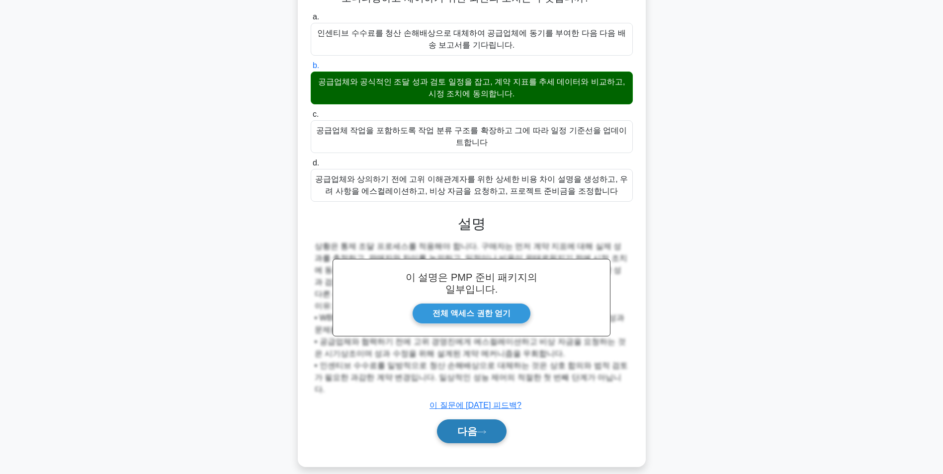
click at [488, 423] on button "다음" at bounding box center [472, 432] width 70 height 24
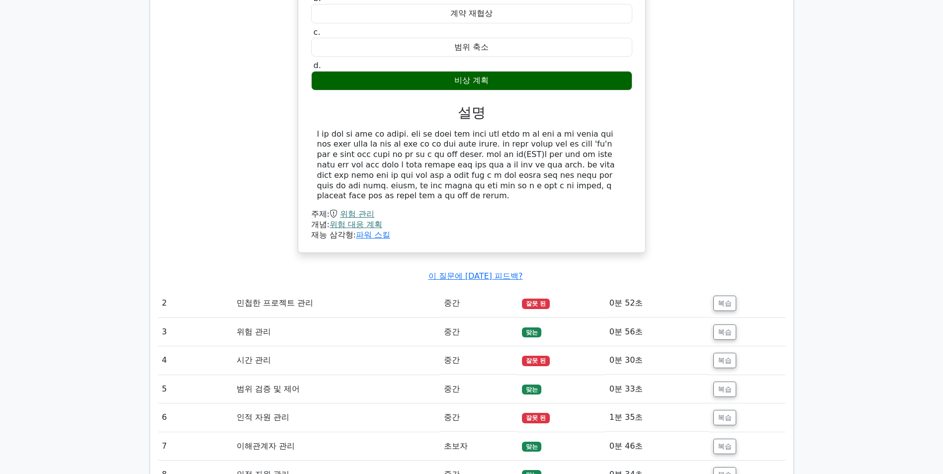
scroll to position [1094, 0]
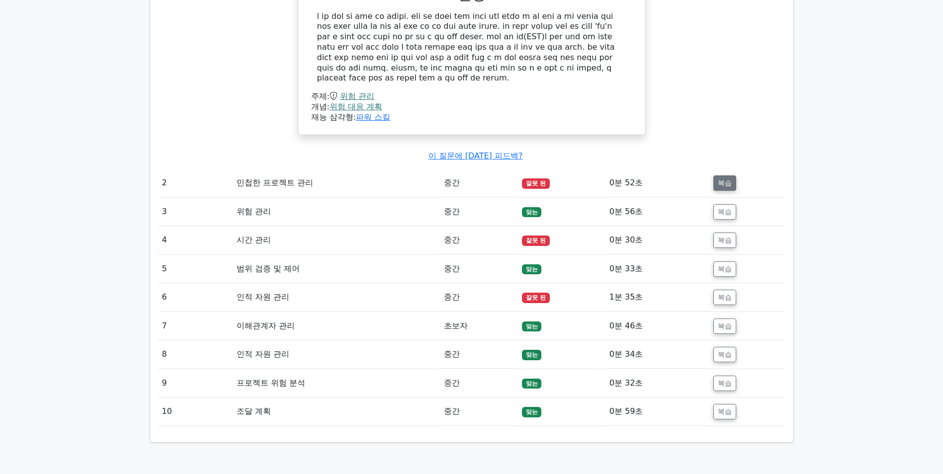
click at [725, 191] on button "복습" at bounding box center [725, 183] width 23 height 15
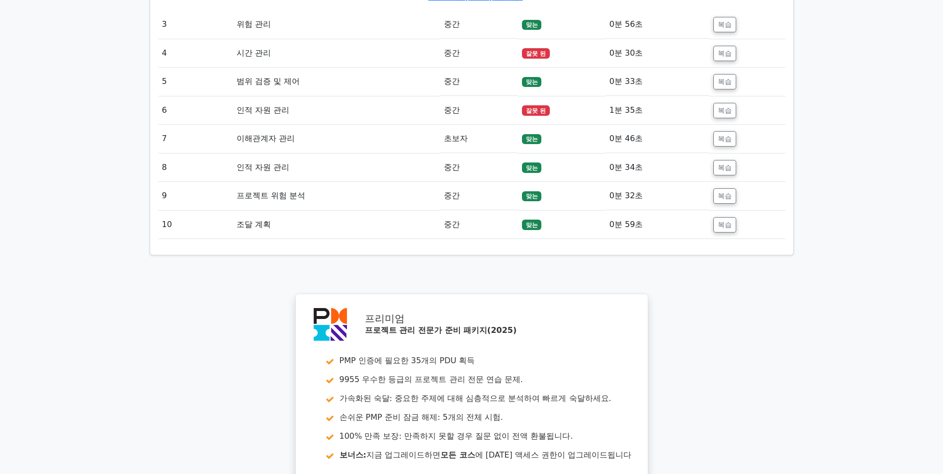
scroll to position [1741, 0]
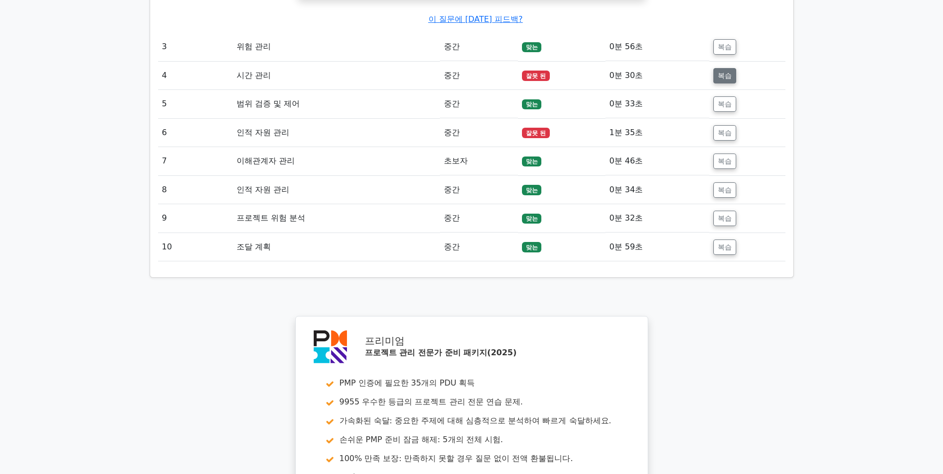
click at [728, 84] on button "복습" at bounding box center [725, 75] width 23 height 15
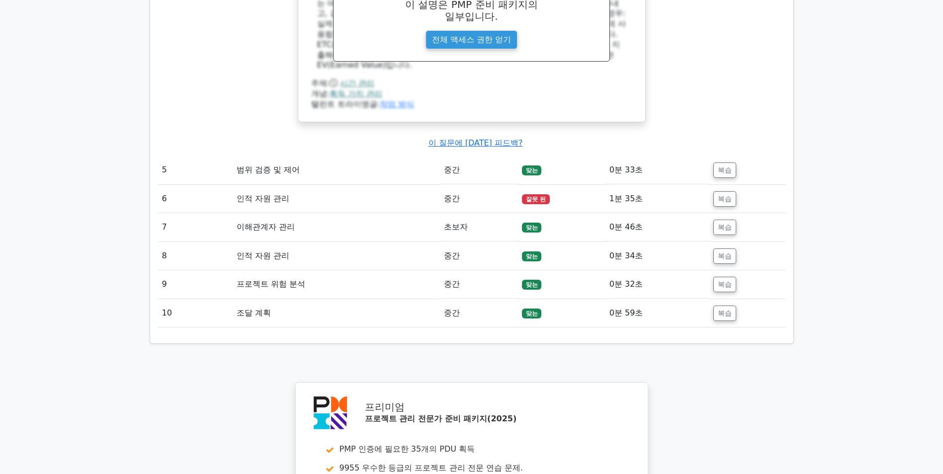
scroll to position [2089, 0]
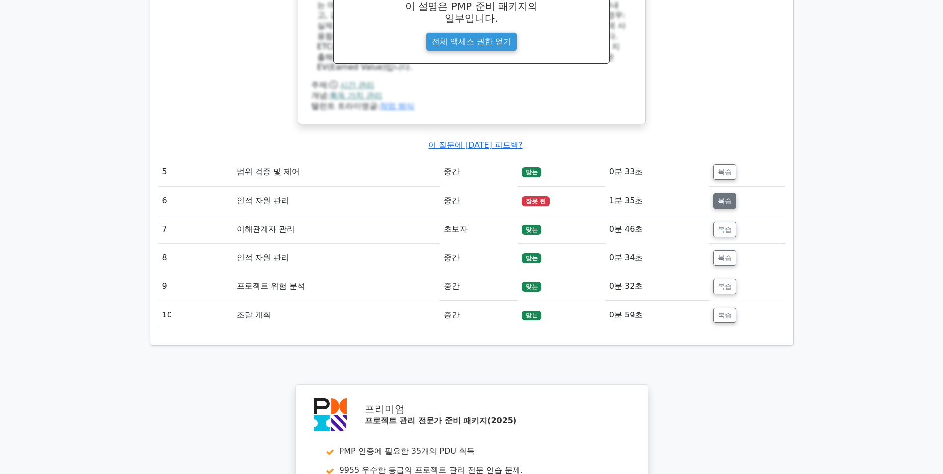
click at [727, 209] on button "복습" at bounding box center [725, 200] width 23 height 15
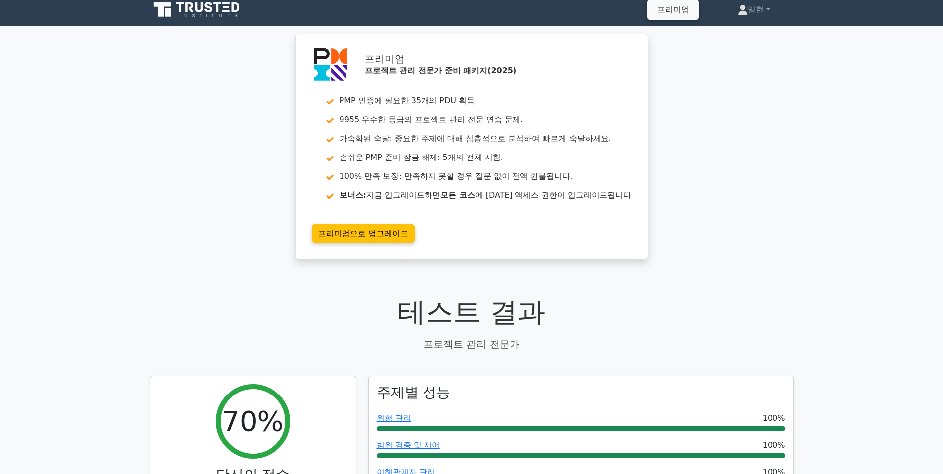
scroll to position [0, 0]
